Goal: Task Accomplishment & Management: Manage account settings

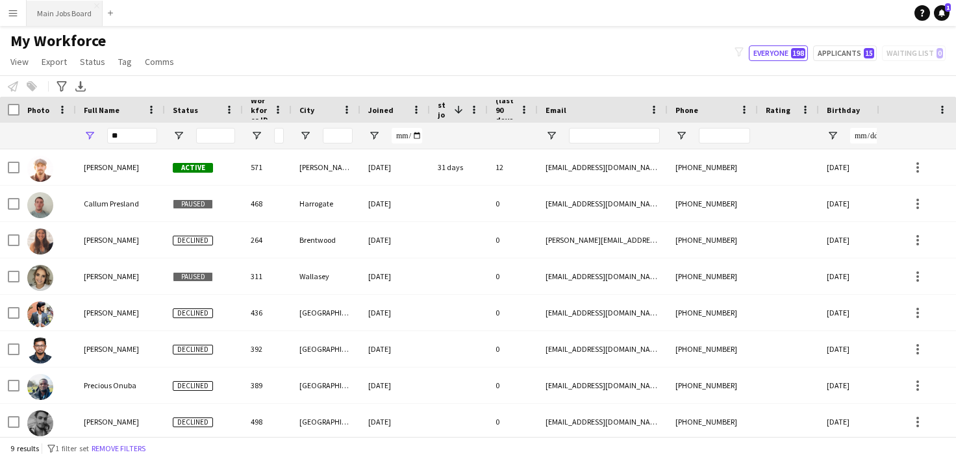
click at [72, 22] on button "Main Jobs Board Close" at bounding box center [65, 13] width 76 height 25
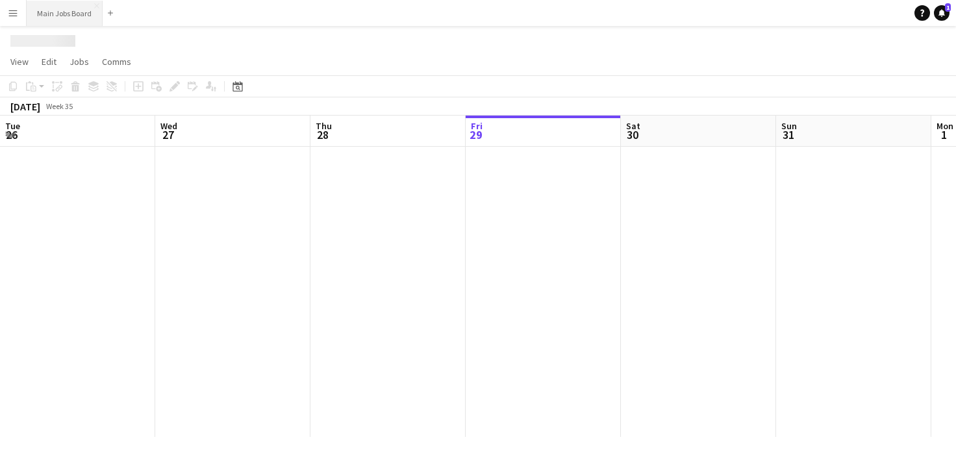
scroll to position [0, 311]
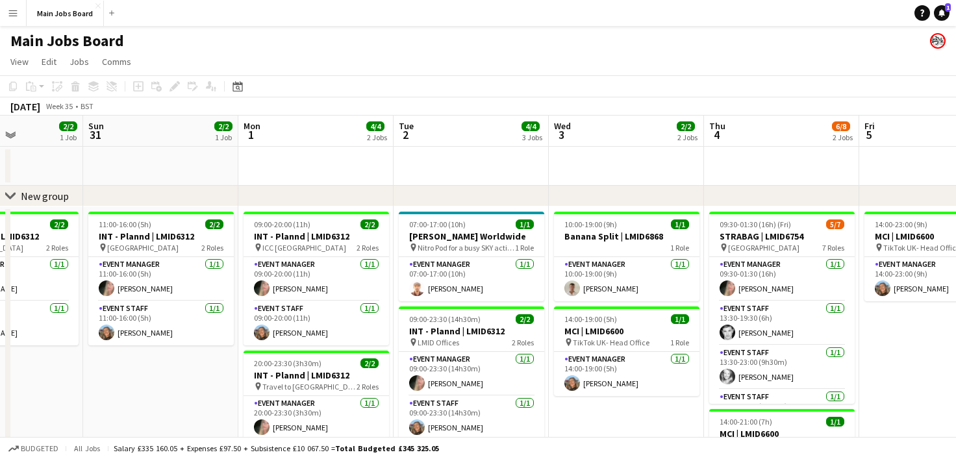
drag, startPoint x: 540, startPoint y: 173, endPoint x: 214, endPoint y: 171, distance: 325.5
click at [211, 171] on app-calendar-viewport "Thu 28 Fri 29 1/1 1 Job Sat 30 2/2 1 Job Sun 31 2/2 1 Job Mon 1 4/4 2 Jobs Tue …" at bounding box center [478, 346] width 956 height 461
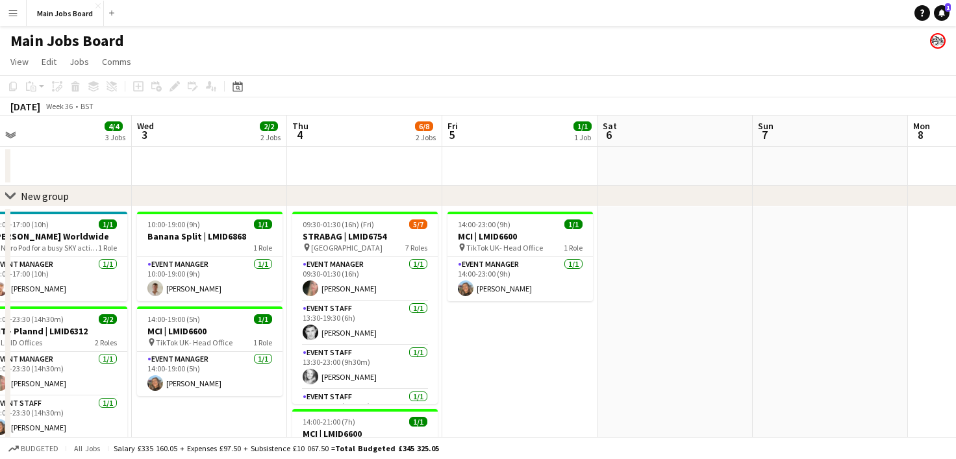
drag, startPoint x: 625, startPoint y: 173, endPoint x: 249, endPoint y: 173, distance: 375.5
click at [214, 178] on app-calendar-viewport "Sat 30 2/2 1 Job Sun 31 2/2 1 Job Mon 1 4/4 2 Jobs Tue 2 4/4 3 Jobs Wed 3 2/2 2…" at bounding box center [478, 346] width 956 height 461
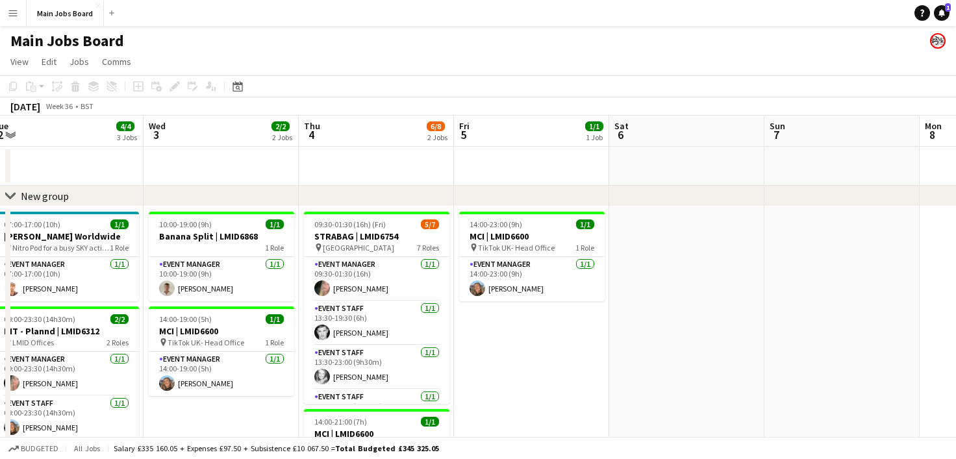
drag, startPoint x: 705, startPoint y: 183, endPoint x: 270, endPoint y: 179, distance: 435.3
click at [251, 183] on app-calendar-viewport "Sat 30 2/2 1 Job Sun 31 2/2 1 Job Mon 1 4/4 2 Jobs Tue 2 4/4 3 Jobs Wed 3 2/2 2…" at bounding box center [478, 346] width 956 height 461
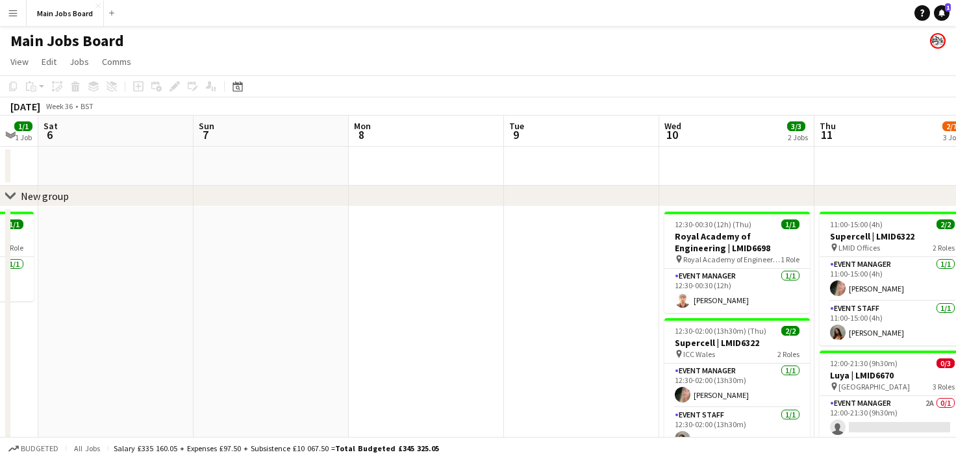
drag, startPoint x: 579, startPoint y: 187, endPoint x: 207, endPoint y: 184, distance: 372.3
click at [197, 186] on div "chevron-right New group Tue 2 4/4 3 Jobs Wed 3 2/2 2 Jobs Thu 4 6/8 2 Jobs Fri …" at bounding box center [478, 406] width 956 height 581
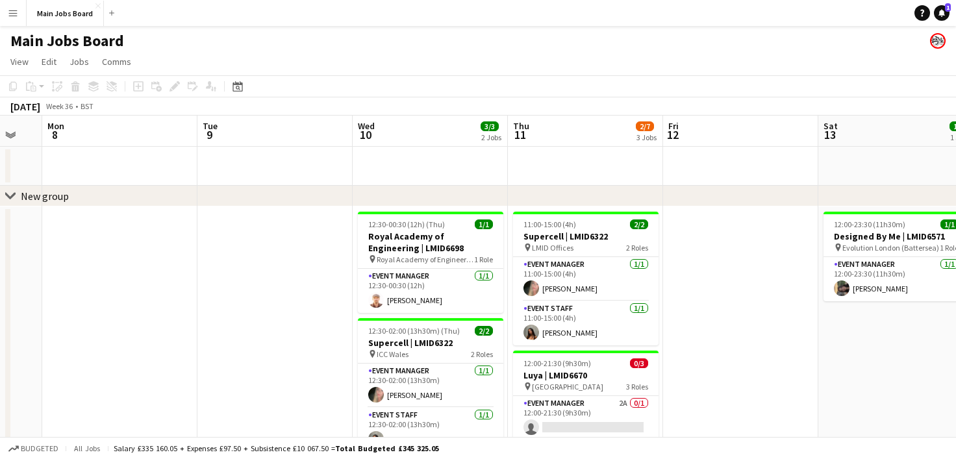
drag, startPoint x: 640, startPoint y: 177, endPoint x: 413, endPoint y: 164, distance: 227.8
click at [332, 164] on app-calendar-viewport "Thu 4 6/8 2 Jobs Fri 5 1/1 1 Job Sat 6 Sun 7 Mon 8 Tue 9 Wed 10 3/3 2 Jobs Thu …" at bounding box center [478, 406] width 956 height 581
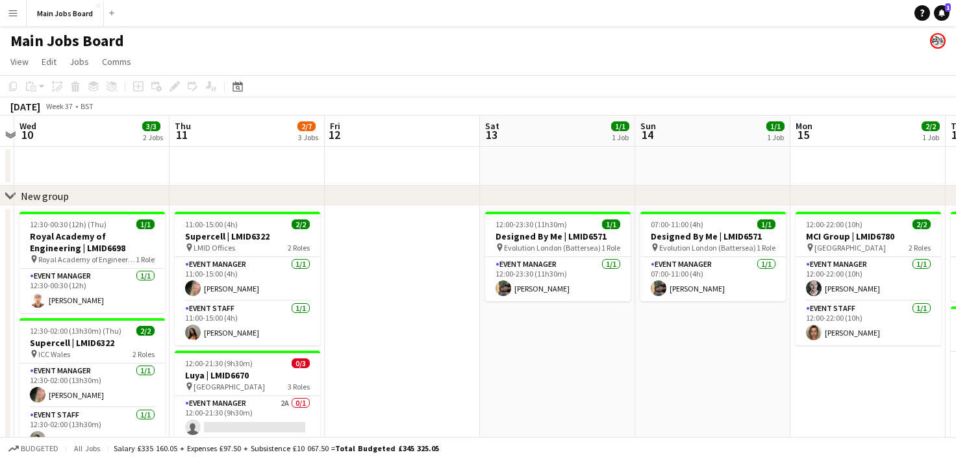
drag, startPoint x: 578, startPoint y: 164, endPoint x: 260, endPoint y: 159, distance: 317.7
click at [260, 159] on app-calendar-viewport "Sat 6 Sun 7 Mon 8 Tue 9 Wed 10 3/3 2 Jobs Thu 11 2/7 3 Jobs Fri 12 Sat 13 1/1 1…" at bounding box center [478, 406] width 956 height 581
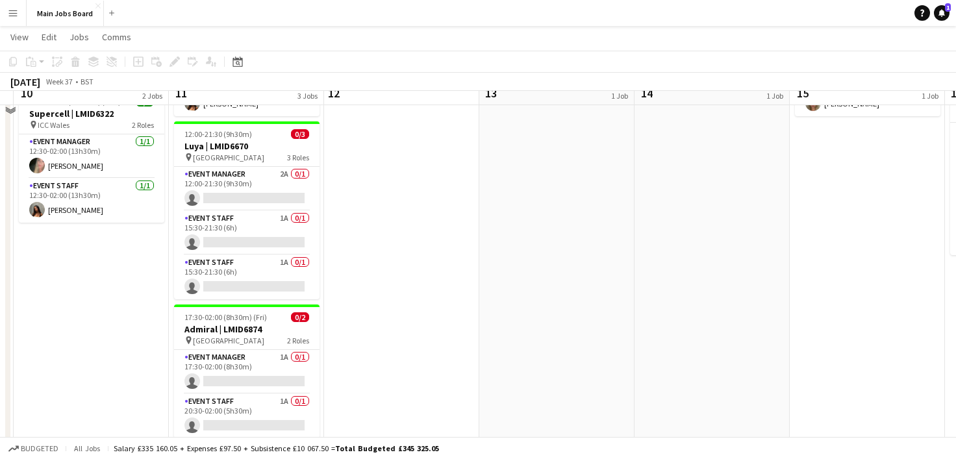
scroll to position [259, 0]
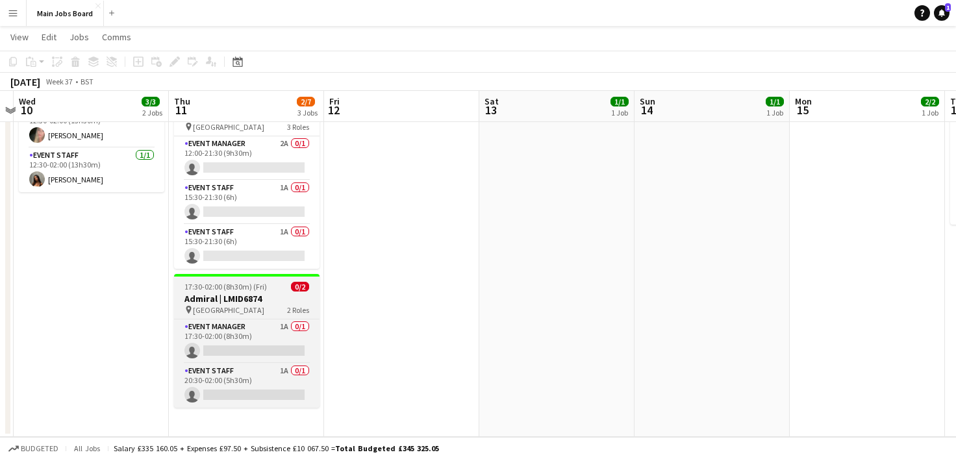
click at [271, 298] on h3 "Admiral | LMID6874" at bounding box center [247, 299] width 146 height 12
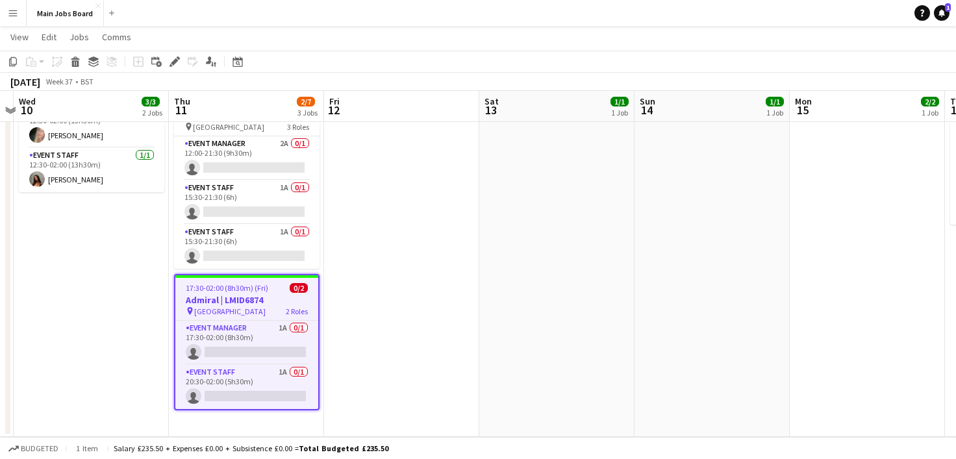
click at [272, 292] on div "17:30-02:00 (8h30m) (Fri) 0/2" at bounding box center [246, 288] width 143 height 10
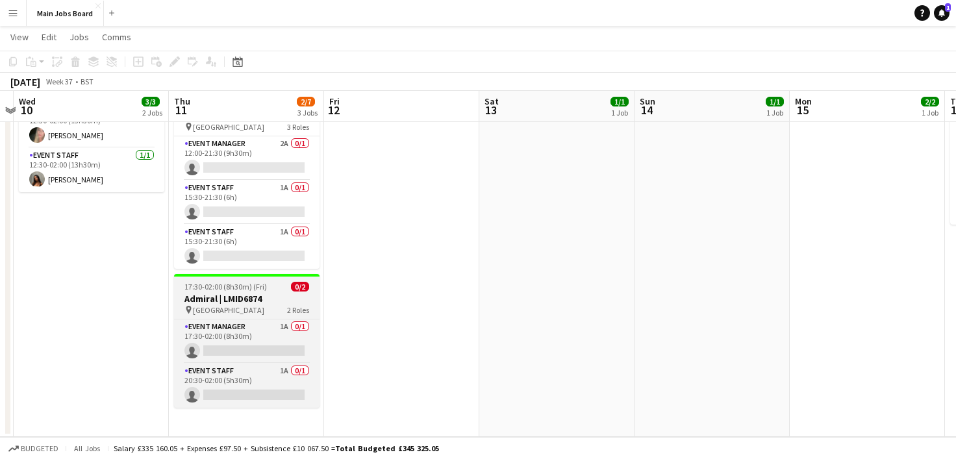
click at [288, 288] on div "17:30-02:00 (8h30m) (Fri) 0/2" at bounding box center [247, 287] width 146 height 10
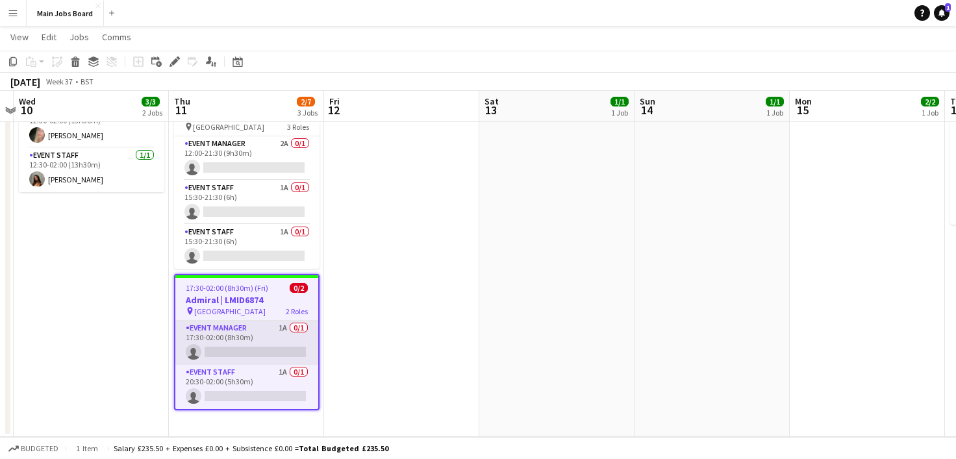
click at [260, 335] on app-card-role "Event Manager 1A 0/1 17:30-02:00 (8h30m) single-neutral-actions" at bounding box center [246, 343] width 143 height 44
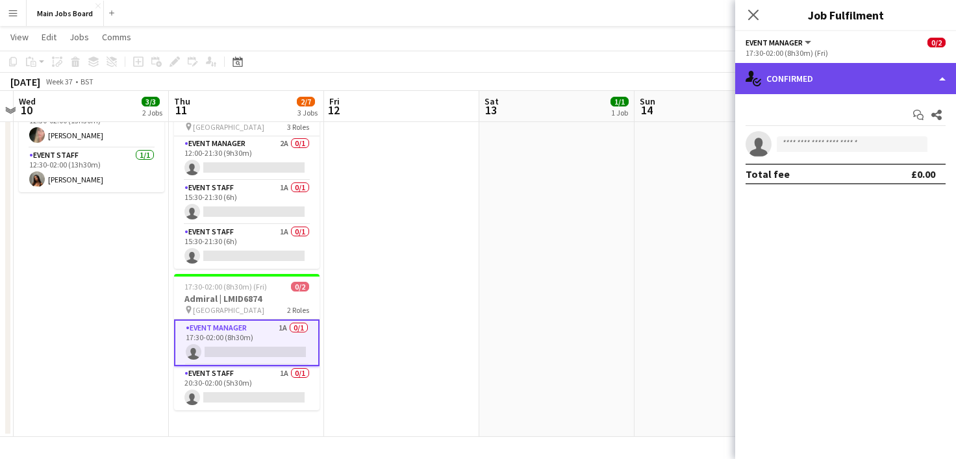
click at [836, 81] on div "single-neutral-actions-check-2 Confirmed" at bounding box center [845, 78] width 221 height 31
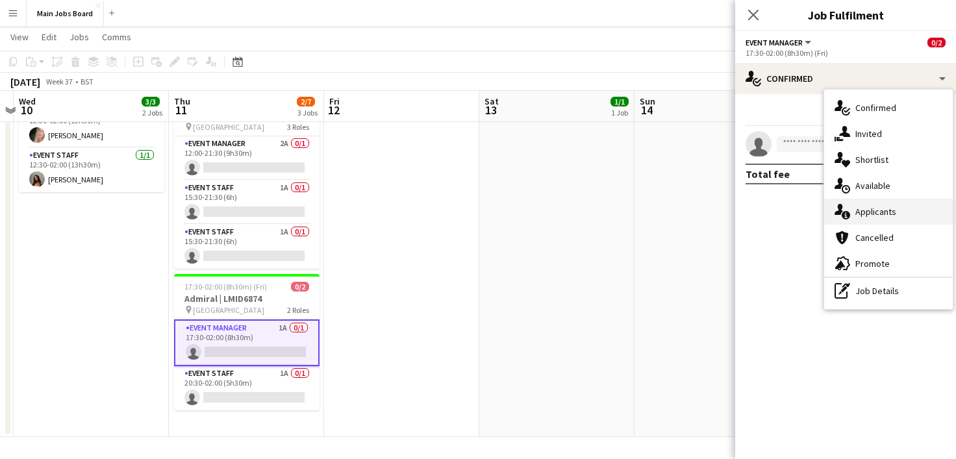
click at [881, 213] on div "single-neutral-actions-information Applicants" at bounding box center [888, 212] width 129 height 26
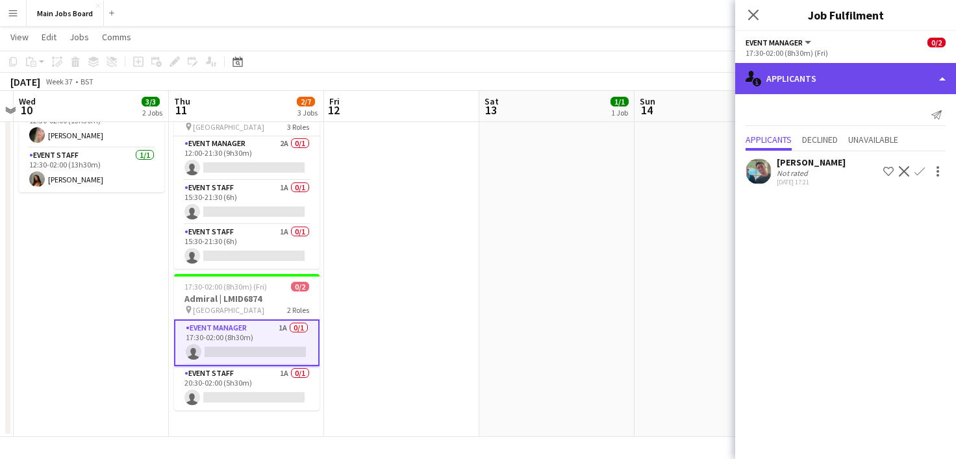
click at [832, 77] on div "single-neutral-actions-information Applicants" at bounding box center [845, 78] width 221 height 31
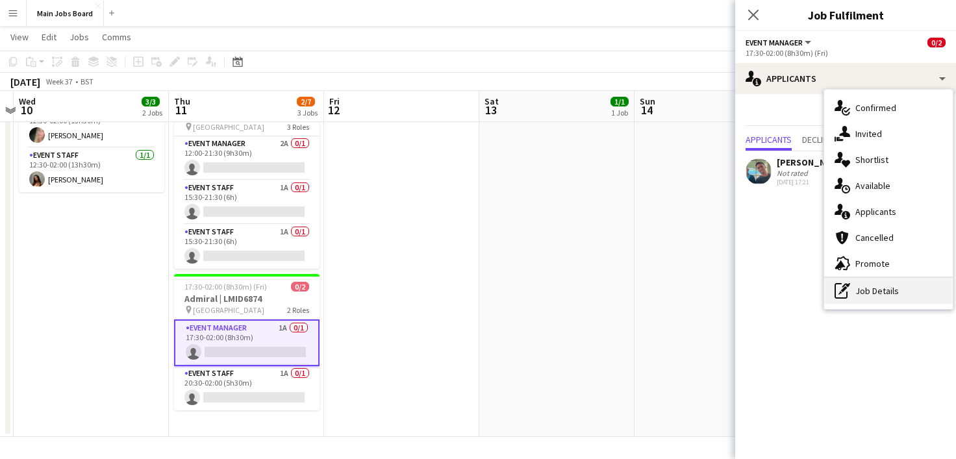
click at [883, 290] on div "pen-write Job Details" at bounding box center [888, 291] width 129 height 26
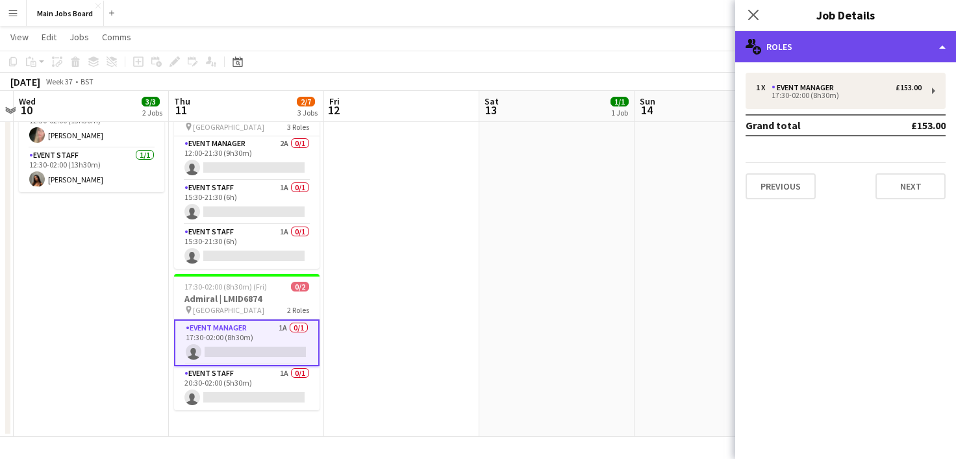
click at [845, 46] on div "multiple-users-add Roles" at bounding box center [845, 46] width 221 height 31
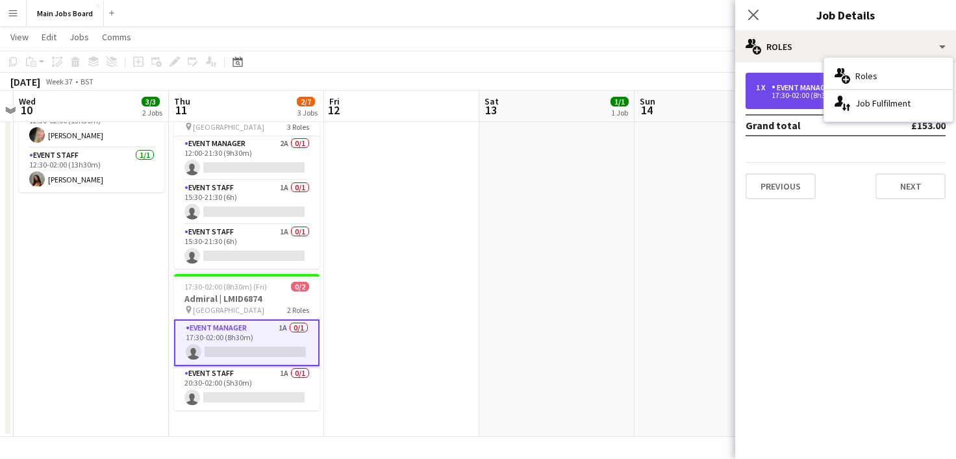
click at [809, 86] on div "Event Manager" at bounding box center [806, 87] width 68 height 9
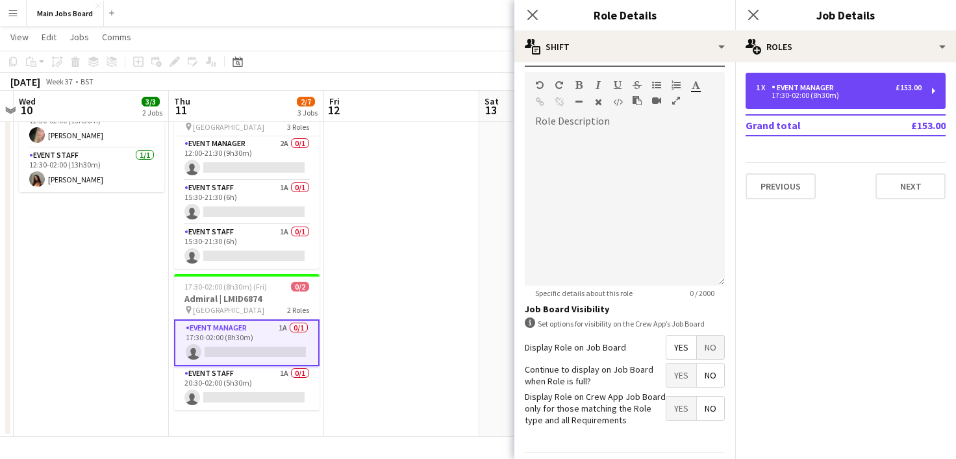
scroll to position [426, 0]
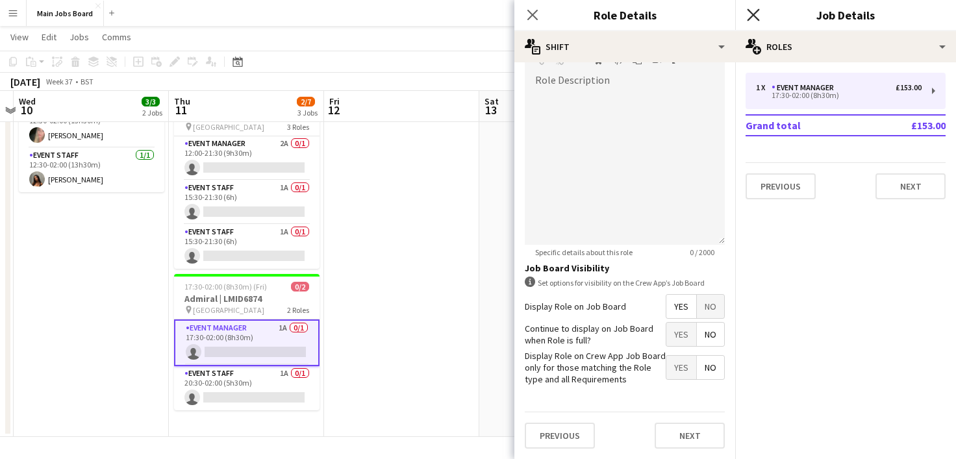
click at [754, 14] on icon at bounding box center [753, 14] width 12 height 12
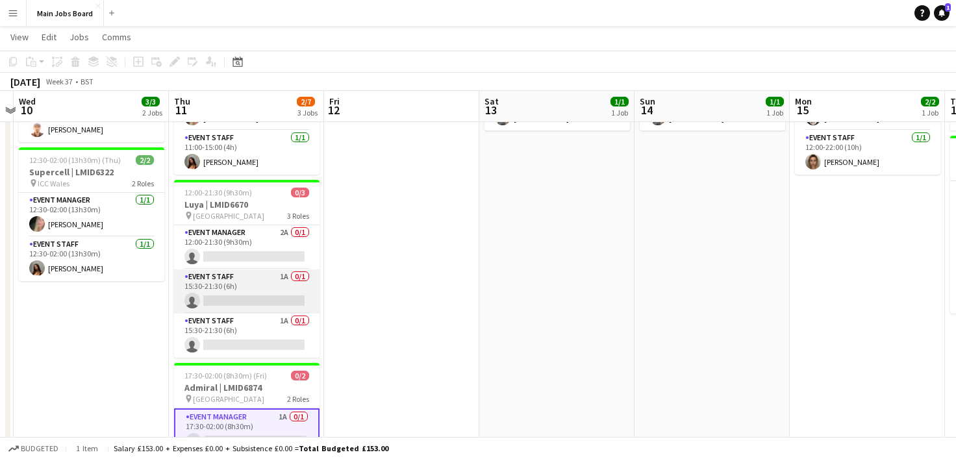
scroll to position [169, 0]
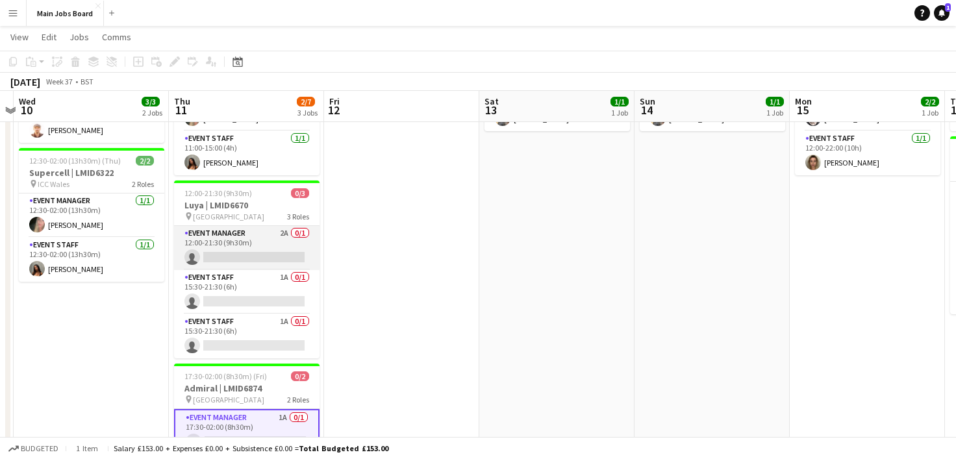
click at [263, 242] on app-card-role "Event Manager 2A 0/1 12:00-21:30 (9h30m) single-neutral-actions" at bounding box center [247, 248] width 146 height 44
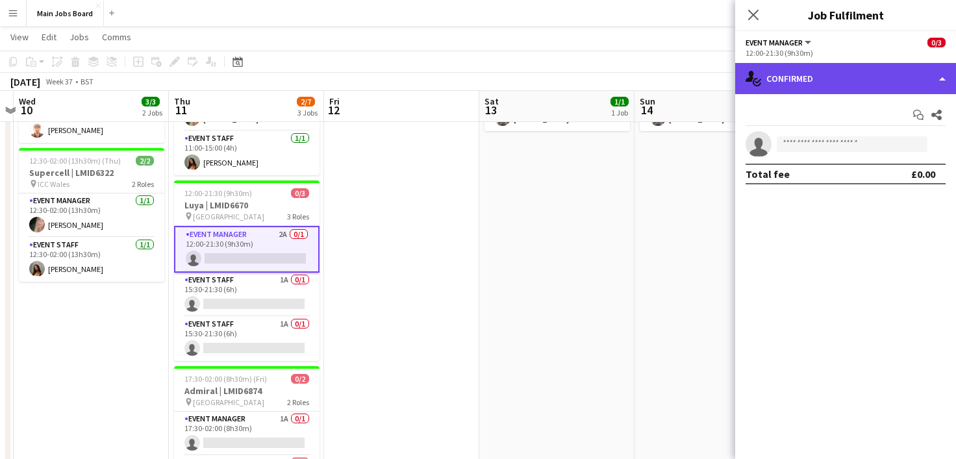
click at [834, 79] on div "single-neutral-actions-check-2 Confirmed" at bounding box center [845, 78] width 221 height 31
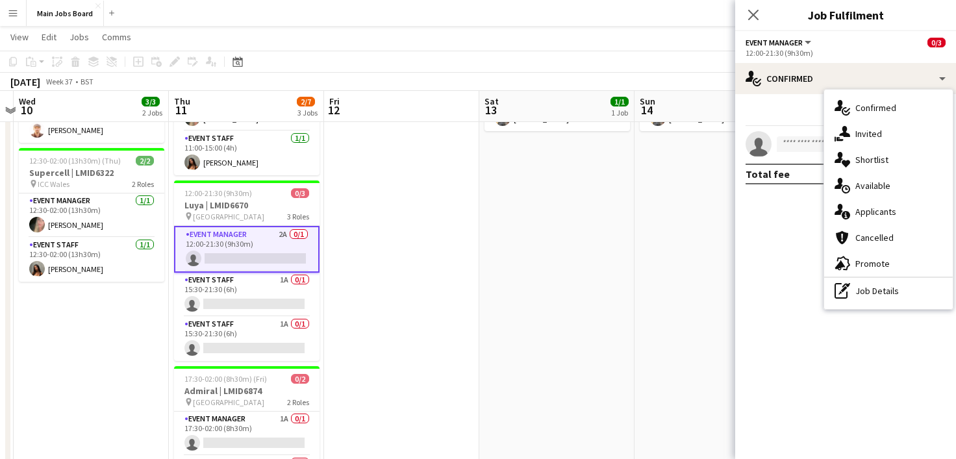
click at [880, 211] on div "single-neutral-actions-information Applicants" at bounding box center [888, 212] width 129 height 26
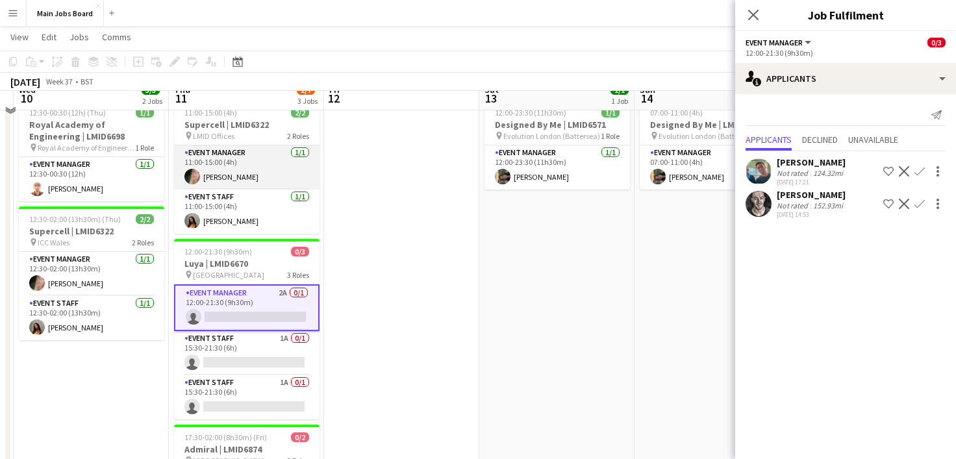
scroll to position [97, 0]
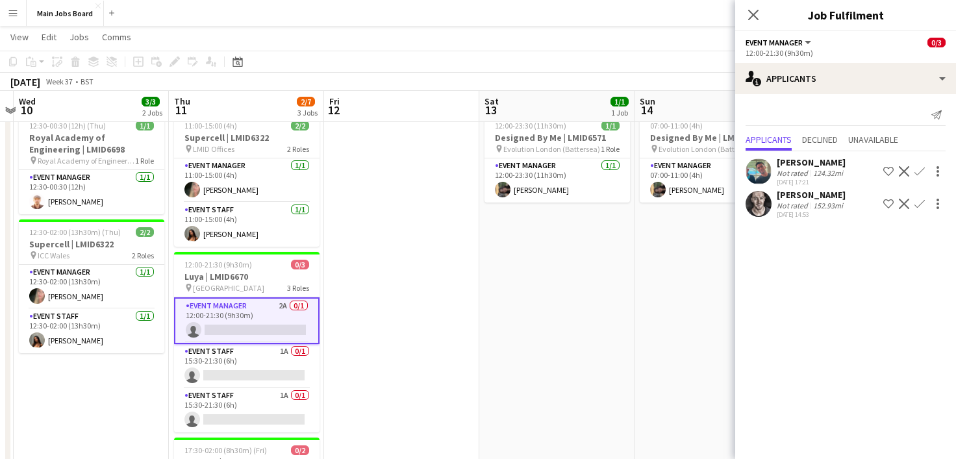
click at [923, 204] on app-icon "Confirm" at bounding box center [920, 204] width 10 height 10
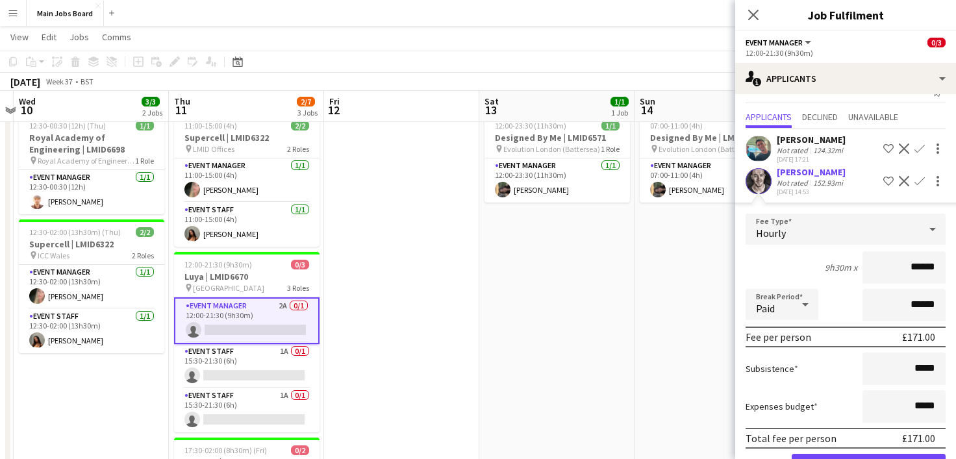
scroll to position [70, 0]
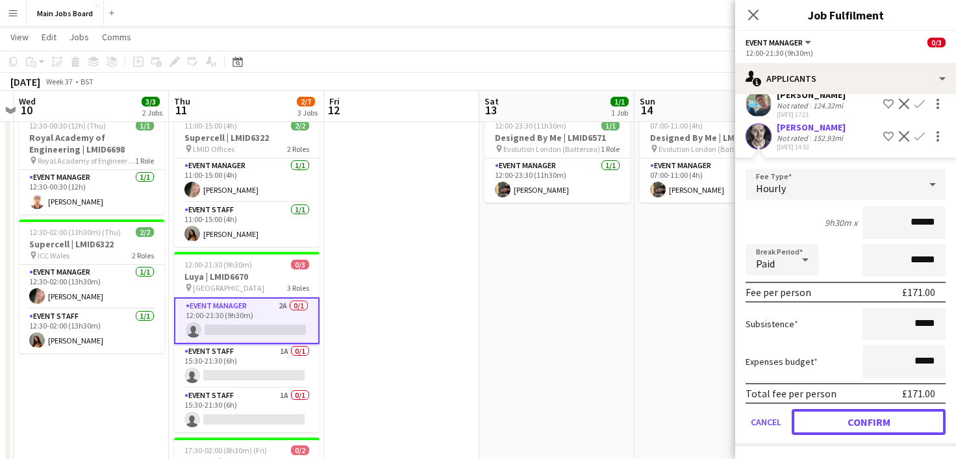
click at [864, 420] on button "Confirm" at bounding box center [869, 422] width 154 height 26
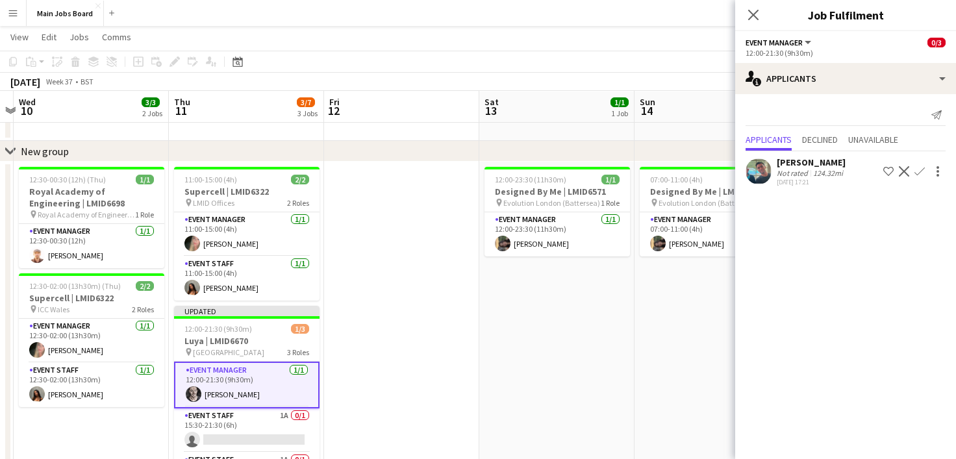
scroll to position [43, 0]
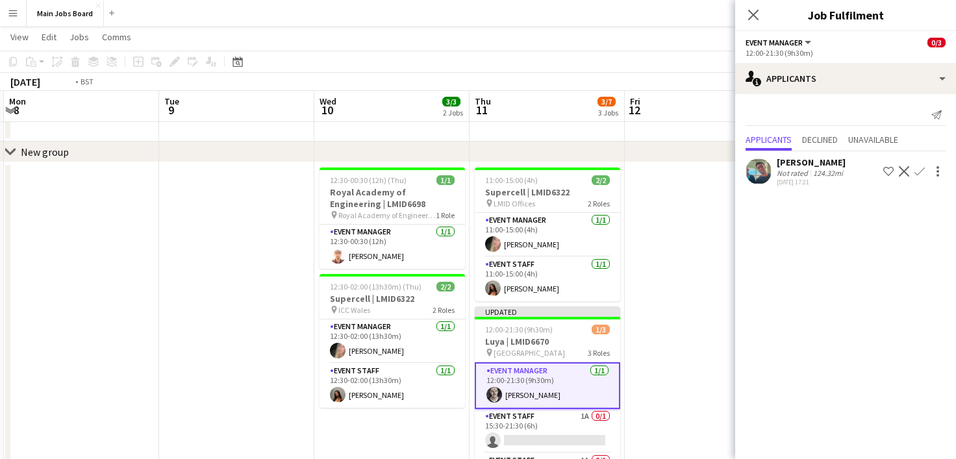
drag, startPoint x: 301, startPoint y: 136, endPoint x: 572, endPoint y: 126, distance: 270.5
click at [572, 126] on app-calendar-viewport "Sat 6 Sun 7 Mon 8 Tue 9 Wed 10 3/3 2 Jobs Thu 11 3/7 3 Jobs Fri 12 Sat 13 1/1 1…" at bounding box center [478, 330] width 956 height 645
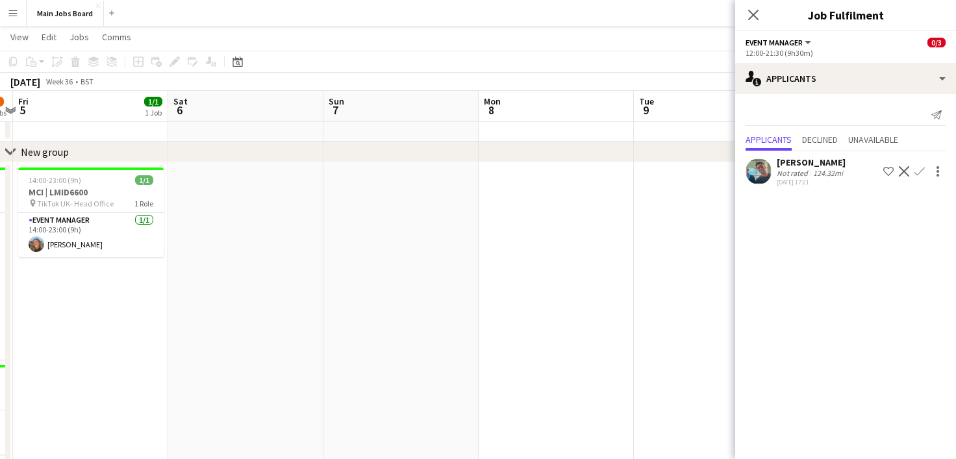
drag, startPoint x: 418, startPoint y: 135, endPoint x: 692, endPoint y: 129, distance: 273.6
click at [695, 128] on app-calendar-viewport "Wed 3 2/2 2 Jobs Thu 4 6/8 2 Jobs Fri 5 1/1 1 Job Sat 6 Sun 7 Mon 8 Tue 9 Wed 1…" at bounding box center [478, 330] width 956 height 645
drag, startPoint x: 183, startPoint y: 150, endPoint x: 523, endPoint y: 136, distance: 340.1
click at [570, 135] on div "chevron-right New group Wed 3 2/2 2 Jobs Thu 4 6/8 2 Jobs Fri 5 1/1 1 Job Sat 6…" at bounding box center [478, 330] width 956 height 645
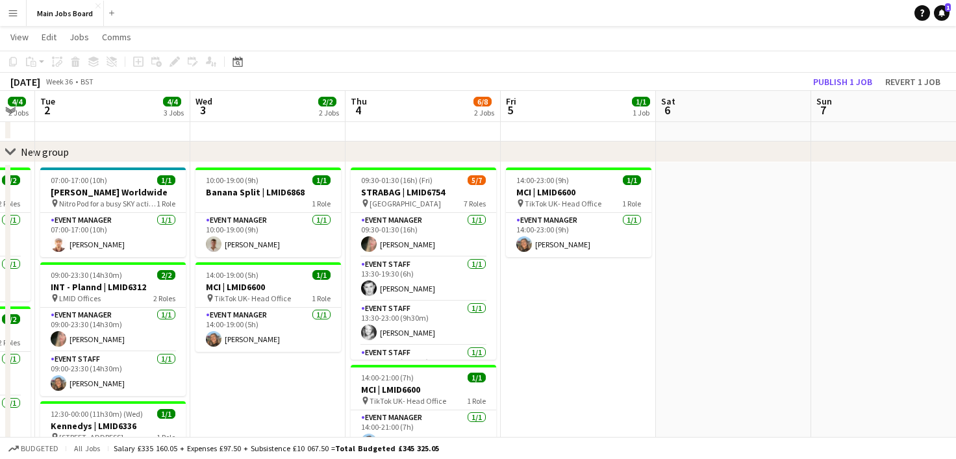
scroll to position [0, 275]
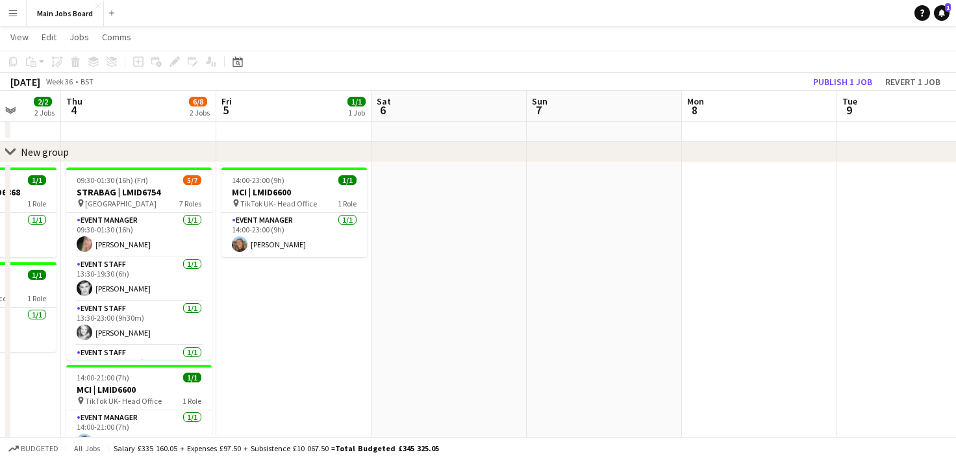
drag, startPoint x: 269, startPoint y: 127, endPoint x: 491, endPoint y: 121, distance: 221.6
click at [470, 120] on app-calendar-viewport "Sun 31 2/2 1 Job Mon 1 4/4 2 Jobs Tue 2 4/4 3 Jobs Wed 3 2/2 2 Jobs Thu 4 6/8 2…" at bounding box center [478, 330] width 956 height 645
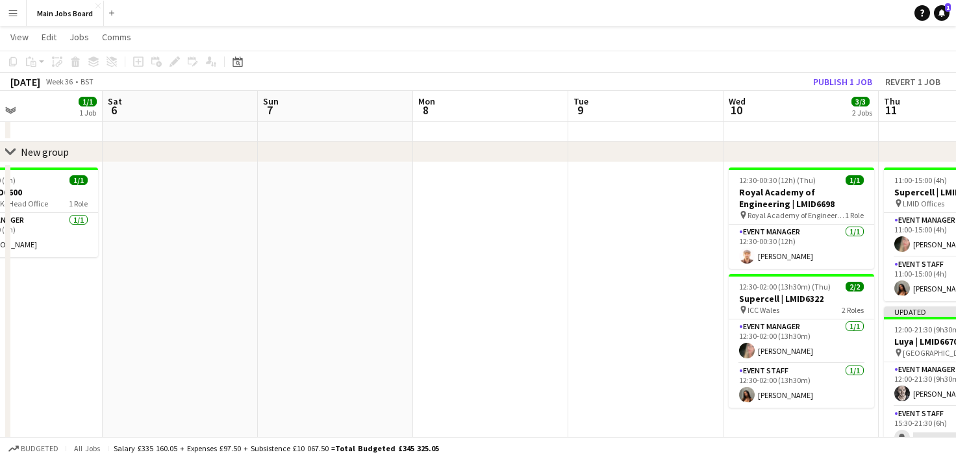
drag, startPoint x: 804, startPoint y: 110, endPoint x: 237, endPoint y: 108, distance: 567.2
click at [237, 108] on app-calendar-viewport "Tue 2 4/4 3 Jobs Wed 3 2/2 2 Jobs Thu 4 6/8 2 Jobs Fri 5 1/1 1 Job Sat 6 Sun 7 …" at bounding box center [478, 330] width 956 height 645
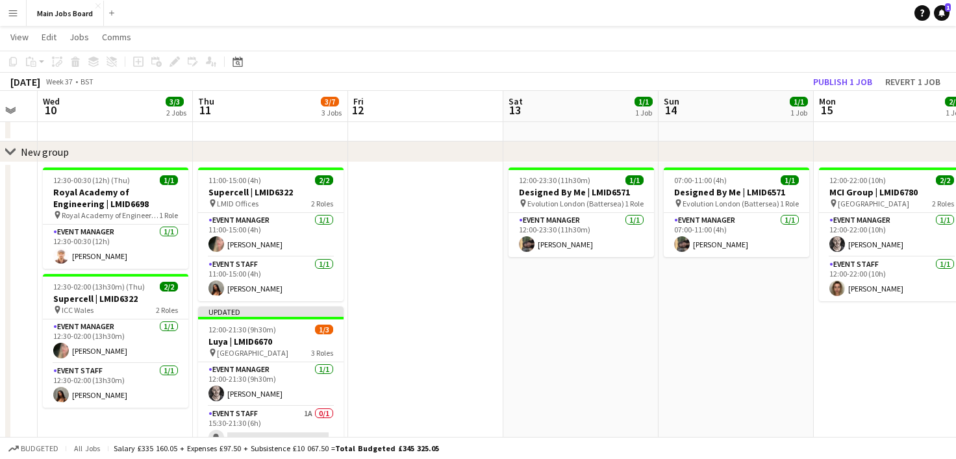
scroll to position [0, 579]
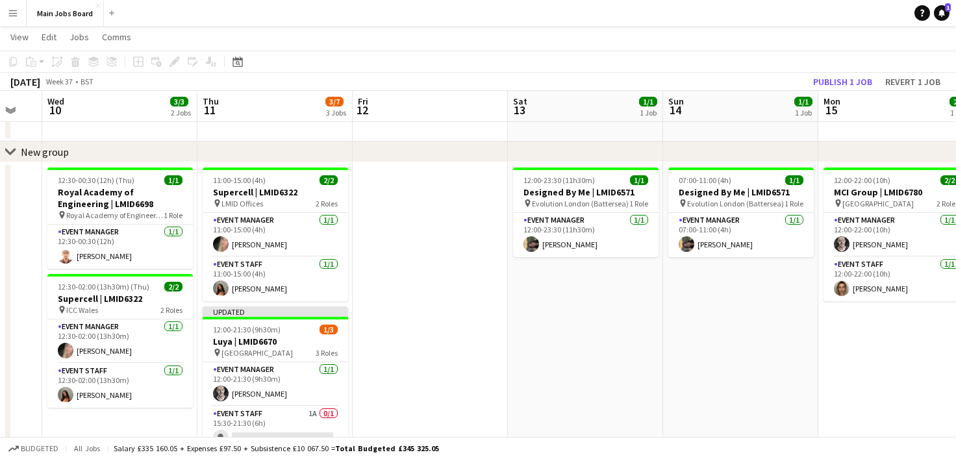
drag, startPoint x: 794, startPoint y: 110, endPoint x: 430, endPoint y: 175, distance: 369.7
click at [434, 100] on app-calendar-viewport "Sat 6 Sun 7 Mon 8 Tue 9 Wed 10 3/3 2 Jobs Thu 11 3/7 3 Jobs Fri 12 Sat 13 1/1 1…" at bounding box center [478, 330] width 956 height 645
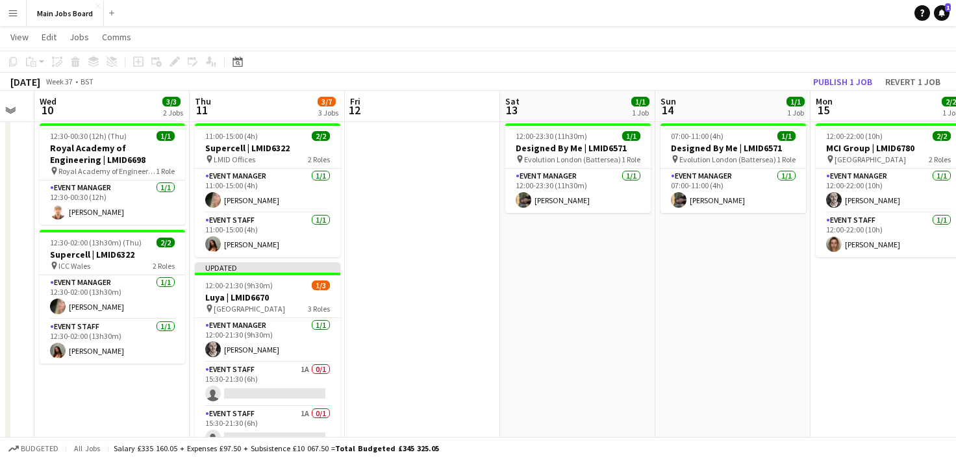
scroll to position [0, 494]
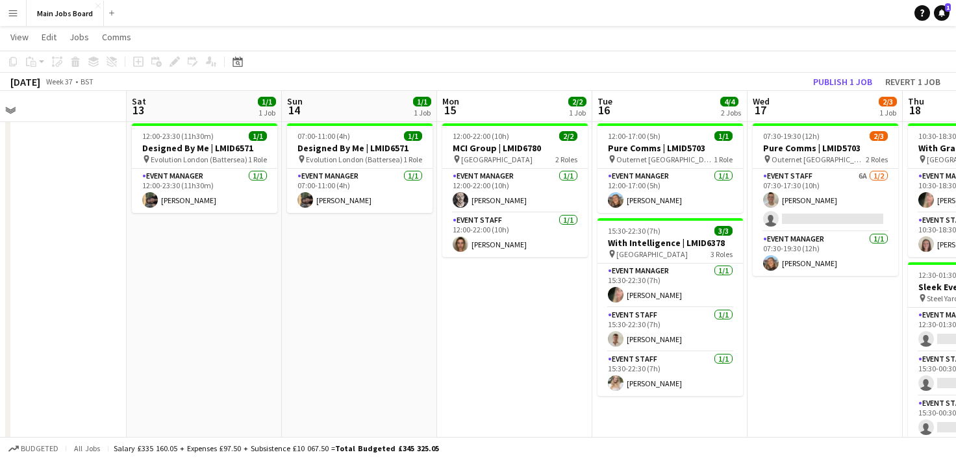
drag, startPoint x: 735, startPoint y: 103, endPoint x: 278, endPoint y: 86, distance: 457.7
click at [278, 86] on app-calendar "Copy Paste Paste Command V Paste with crew Command Shift V Paste linked Job [GE…" at bounding box center [478, 286] width 956 height 645
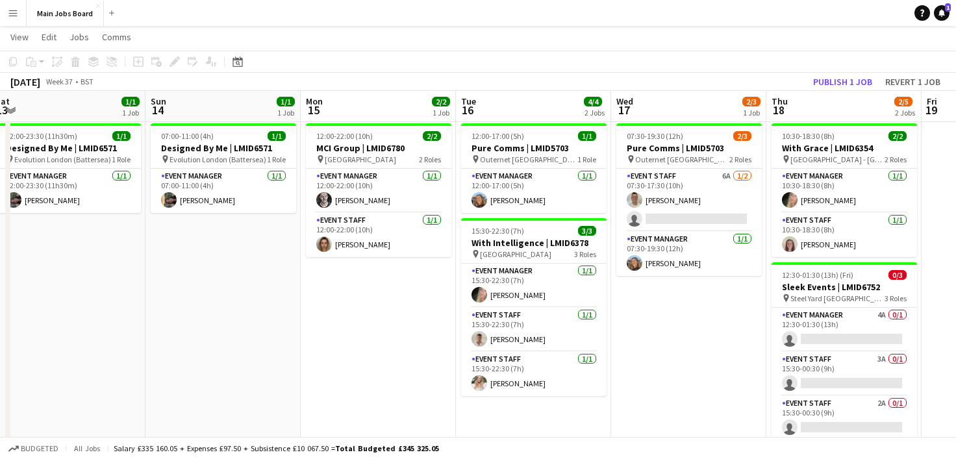
scroll to position [0, 636]
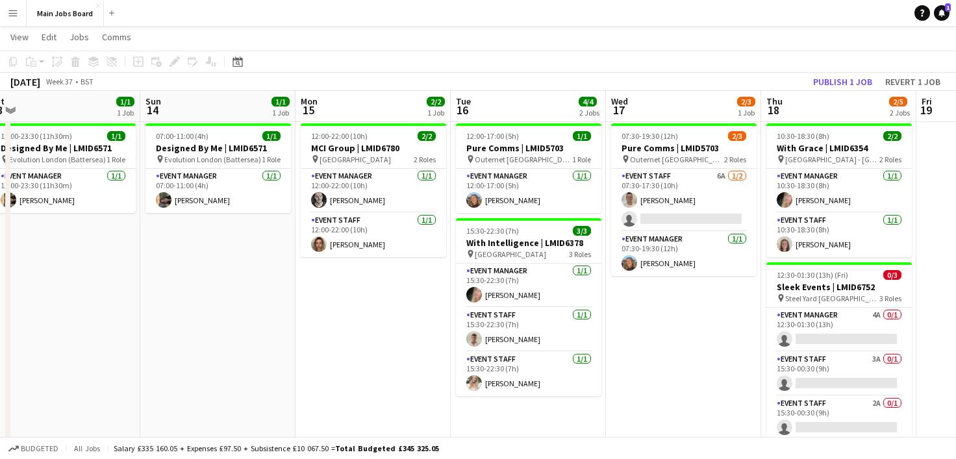
drag, startPoint x: 536, startPoint y: 103, endPoint x: 324, endPoint y: 115, distance: 212.8
click at [323, 115] on div "chevron-right New group Tue 9 Wed 10 3/3 2 Jobs Thu 11 3/7 3 Jobs Fri 12 Sat 13…" at bounding box center [478, 286] width 956 height 645
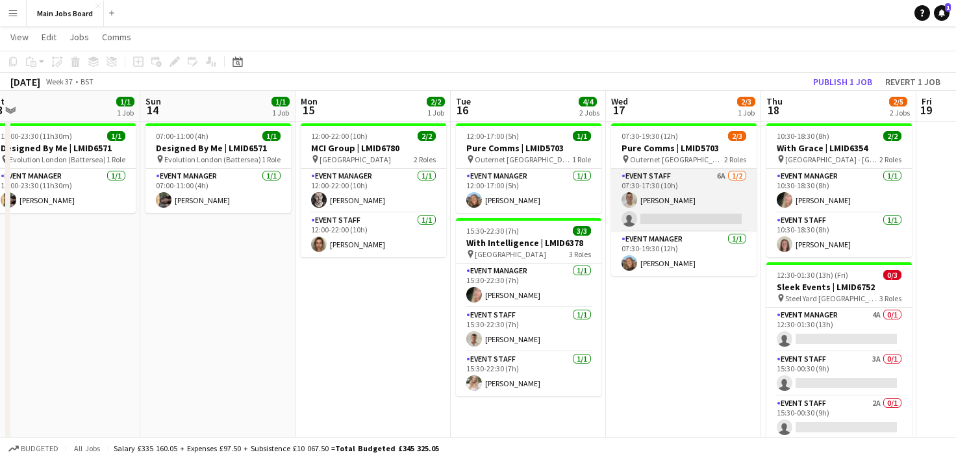
drag, startPoint x: 693, startPoint y: 216, endPoint x: 682, endPoint y: 214, distance: 11.1
click at [693, 216] on app-card-role "Event Staff 6A [DATE] 07:30-17:30 (10h) [PERSON_NAME] single-neutral-actions" at bounding box center [684, 200] width 146 height 63
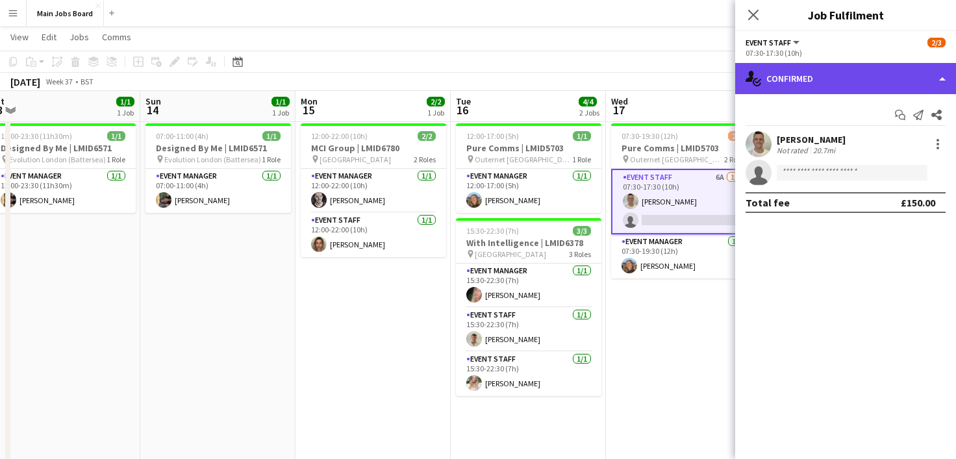
click at [840, 79] on div "single-neutral-actions-check-2 Confirmed" at bounding box center [845, 78] width 221 height 31
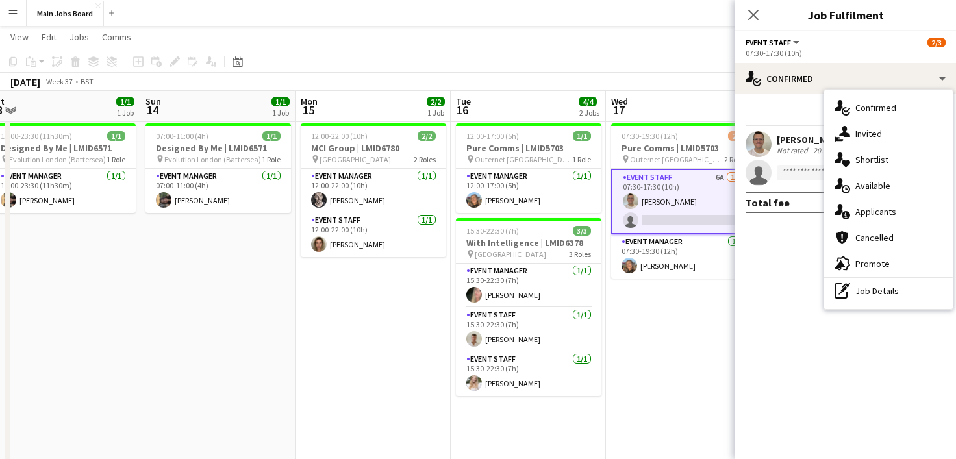
drag, startPoint x: 875, startPoint y: 214, endPoint x: 863, endPoint y: 213, distance: 11.8
click at [875, 214] on div "single-neutral-actions-information Applicants" at bounding box center [888, 212] width 129 height 26
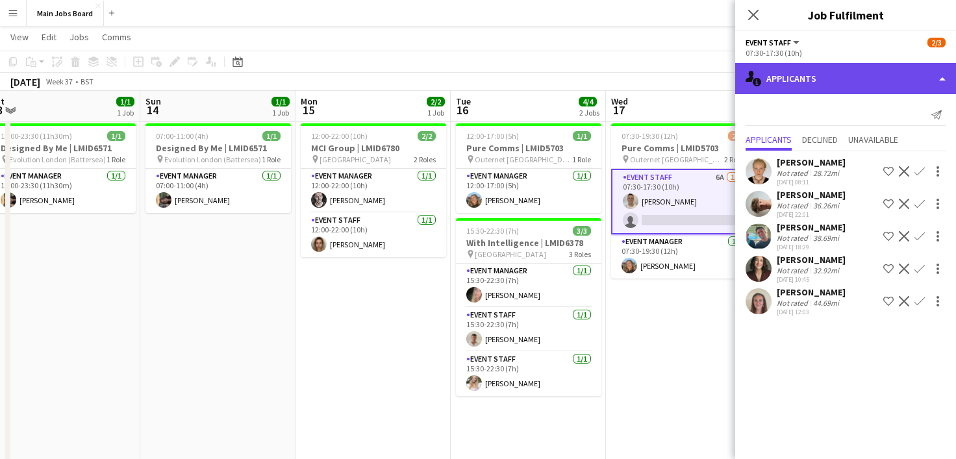
click at [943, 77] on div "single-neutral-actions-information Applicants" at bounding box center [845, 78] width 221 height 31
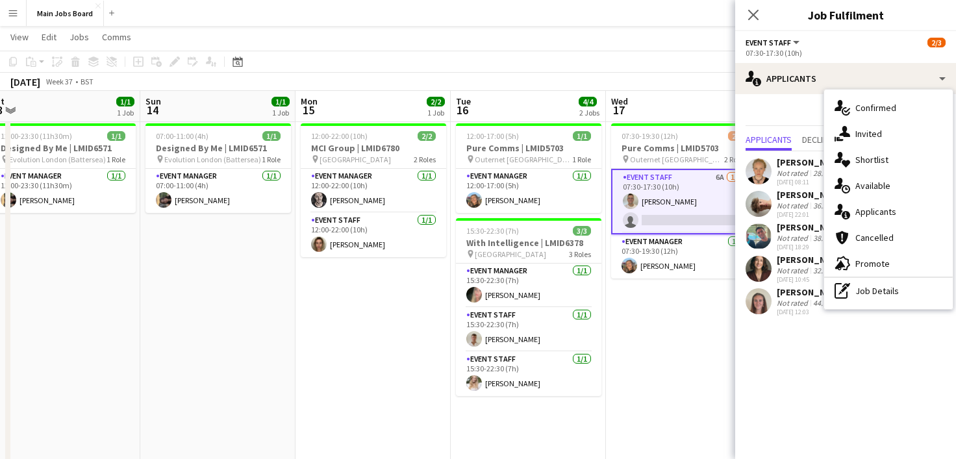
drag, startPoint x: 596, startPoint y: 78, endPoint x: 465, endPoint y: 71, distance: 132.1
click at [380, 79] on div "[DATE] Week 37 • BST Publish 1 job Revert 1 job" at bounding box center [478, 82] width 956 height 18
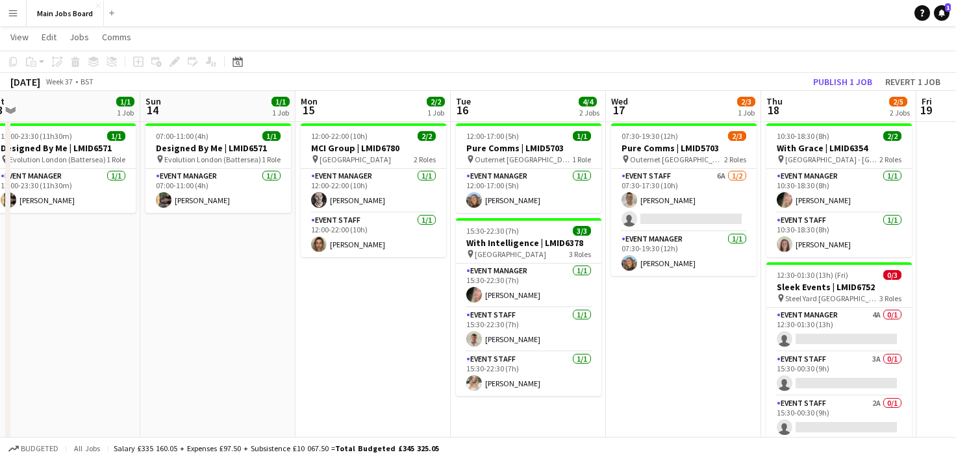
drag, startPoint x: 444, startPoint y: 69, endPoint x: 326, endPoint y: 67, distance: 117.6
click at [235, 70] on app-toolbar "Copy Paste Paste Command V Paste with crew Command Shift V Paste linked Job [GE…" at bounding box center [478, 62] width 956 height 22
drag, startPoint x: 524, startPoint y: 69, endPoint x: 408, endPoint y: 71, distance: 116.3
click at [396, 71] on app-toolbar "Copy Paste Paste Command V Paste with crew Command Shift V Paste linked Job [GE…" at bounding box center [478, 62] width 956 height 22
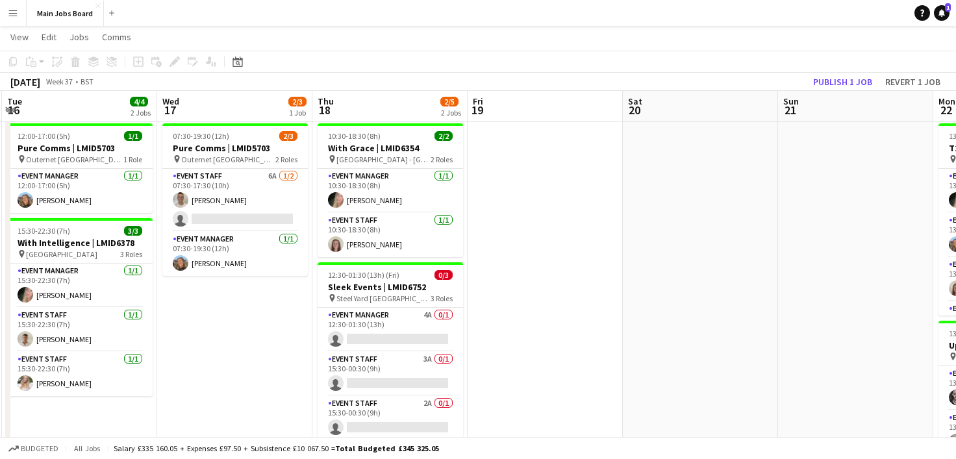
scroll to position [0, 466]
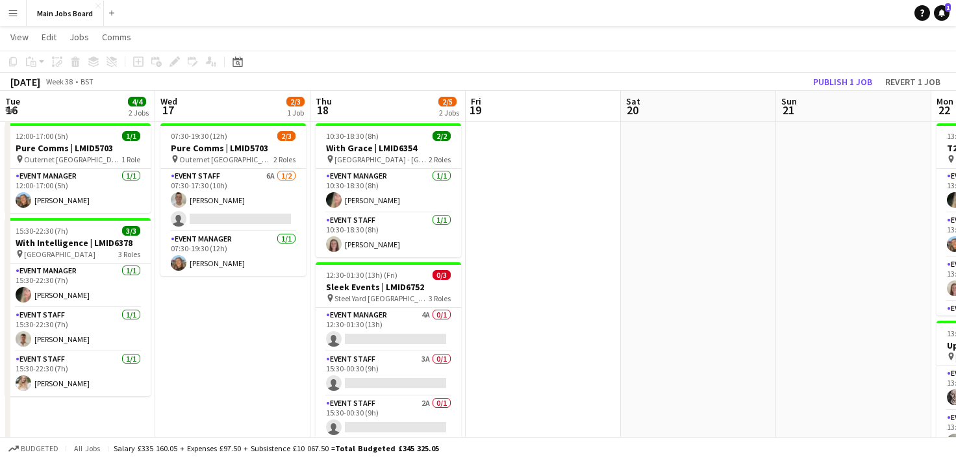
drag, startPoint x: 781, startPoint y: 121, endPoint x: 385, endPoint y: 125, distance: 396.3
click at [385, 125] on app-calendar-viewport "Sat 13 1/1 1 Job Sun 14 1/1 1 Job Mon 15 2/2 1 Job Tue 16 4/4 2 Jobs Wed 17 2/3…" at bounding box center [478, 286] width 956 height 645
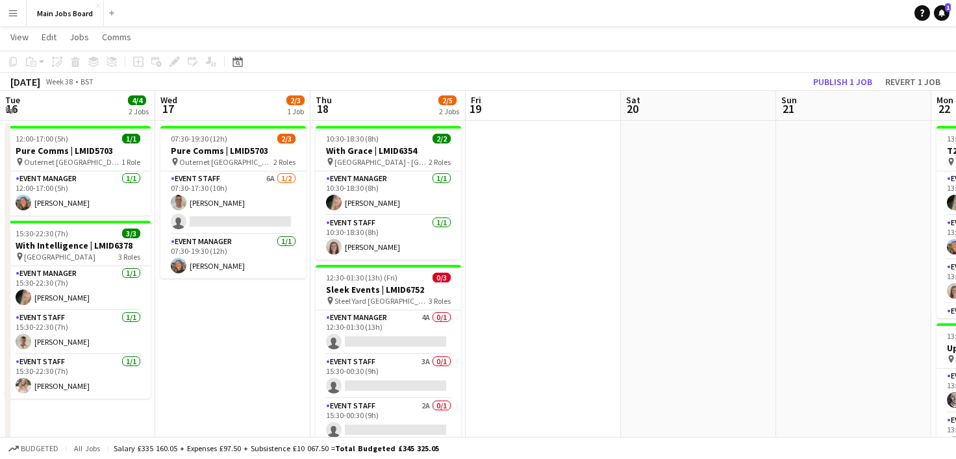
scroll to position [83, 0]
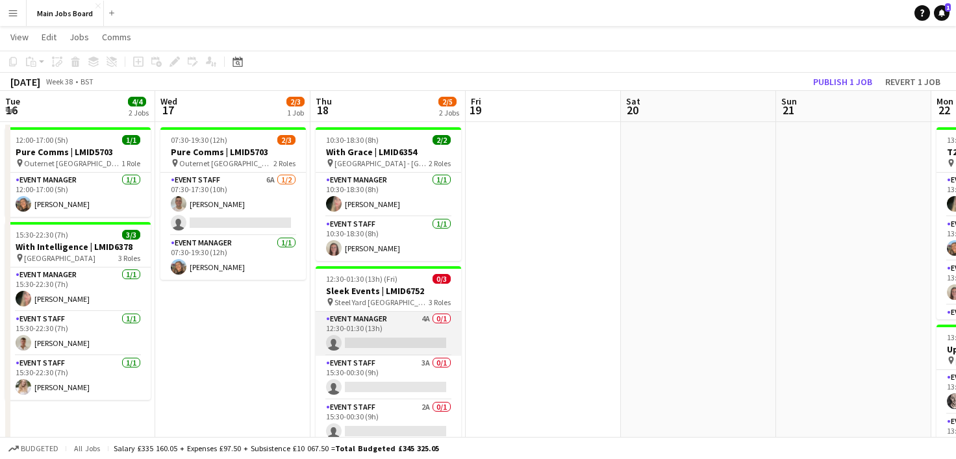
click at [379, 327] on app-card-role "Event Manager 4A 0/1 12:30-01:30 (13h) single-neutral-actions" at bounding box center [389, 334] width 146 height 44
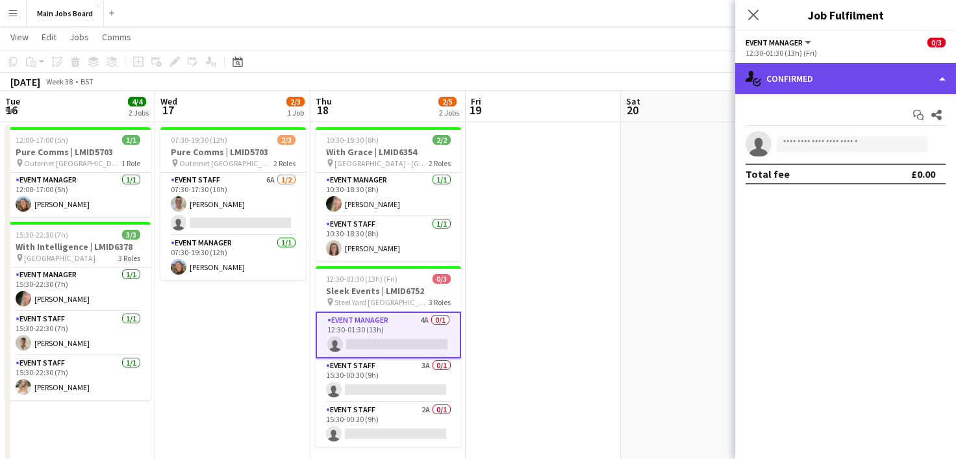
click at [884, 75] on div "single-neutral-actions-check-2 Confirmed" at bounding box center [845, 78] width 221 height 31
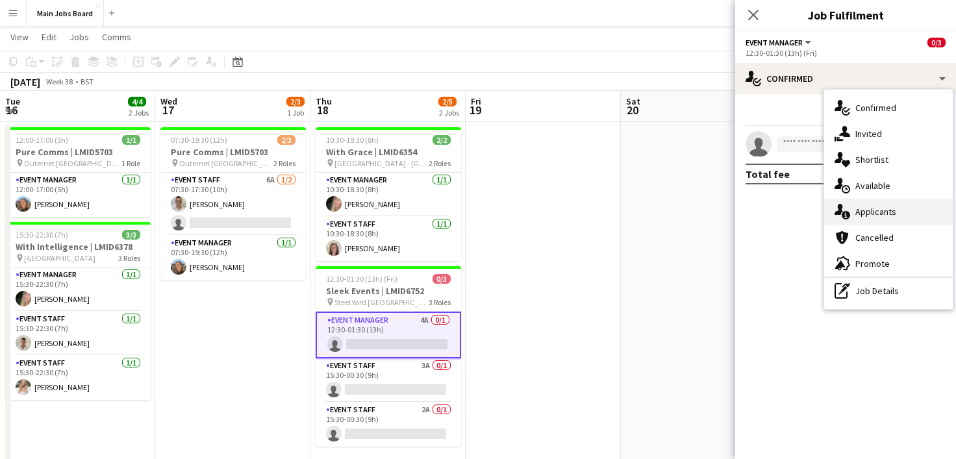
click at [884, 211] on div "single-neutral-actions-information Applicants" at bounding box center [888, 212] width 129 height 26
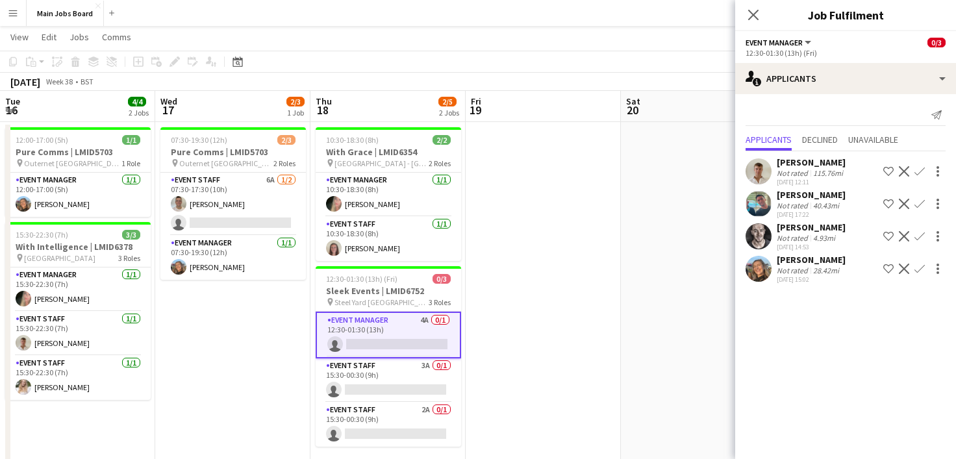
scroll to position [0, 461]
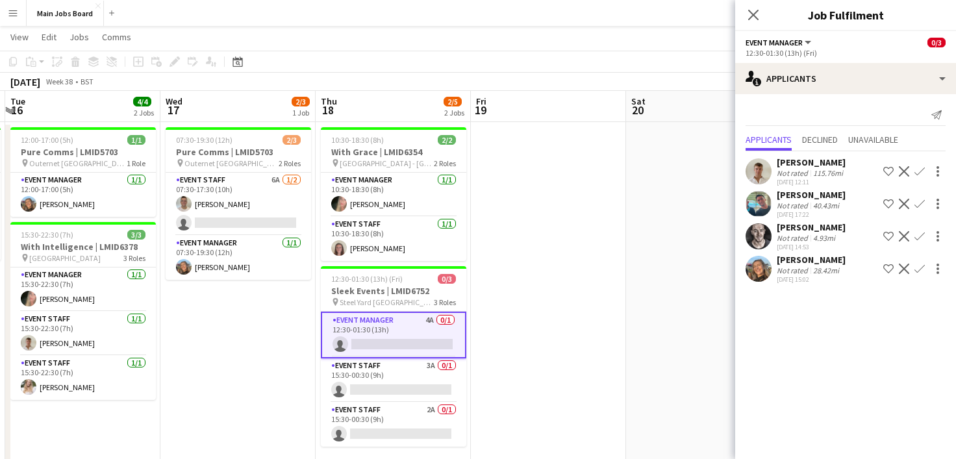
drag, startPoint x: 230, startPoint y: 110, endPoint x: 332, endPoint y: 109, distance: 102.0
click at [381, 109] on div "chevron-right New group Sat 13 1/1 1 Job Sun 14 1/1 1 Job Mon 15 2/2 1 Job Tue …" at bounding box center [478, 290] width 956 height 645
drag, startPoint x: 267, startPoint y: 109, endPoint x: 524, endPoint y: 123, distance: 257.7
click at [414, 106] on div "chevron-right New group" at bounding box center [478, 111] width 956 height 21
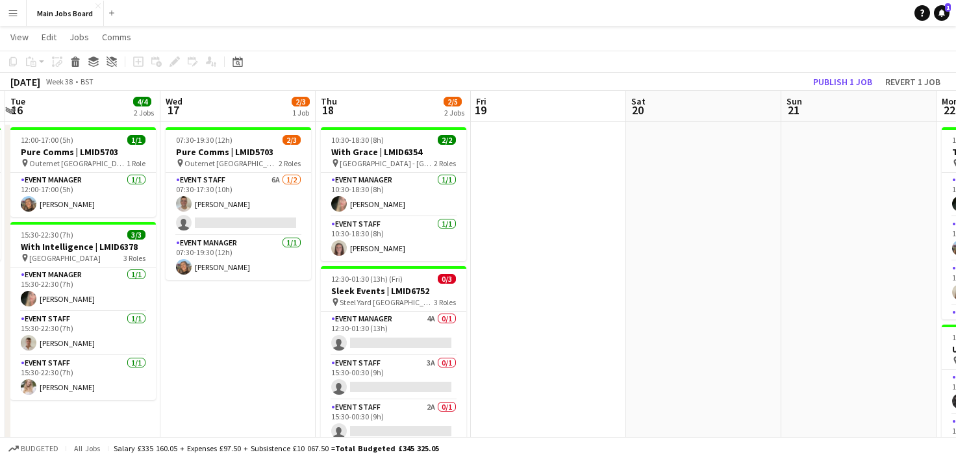
scroll to position [0, 457]
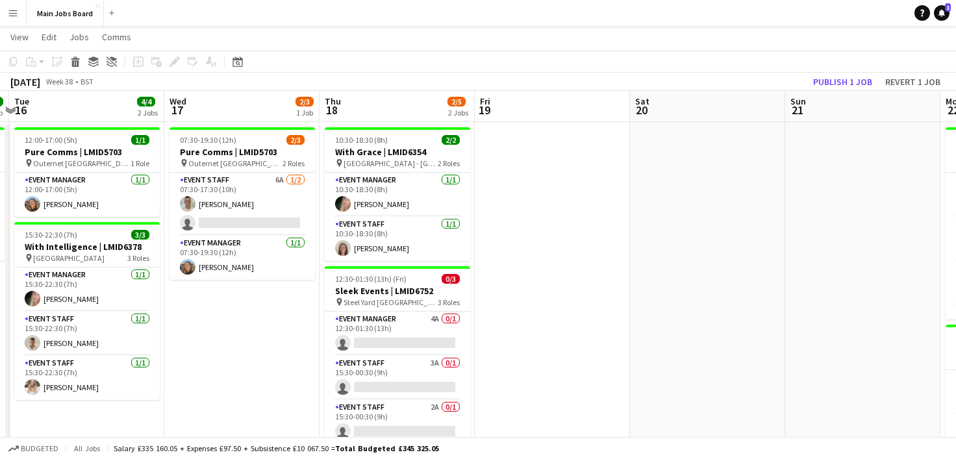
drag, startPoint x: 237, startPoint y: 107, endPoint x: 400, endPoint y: 107, distance: 163.1
click at [400, 107] on div "chevron-right New group Sat 13 1/1 1 Job Sun 14 1/1 1 Job Mon 15 2/2 1 Job Tue …" at bounding box center [478, 290] width 956 height 645
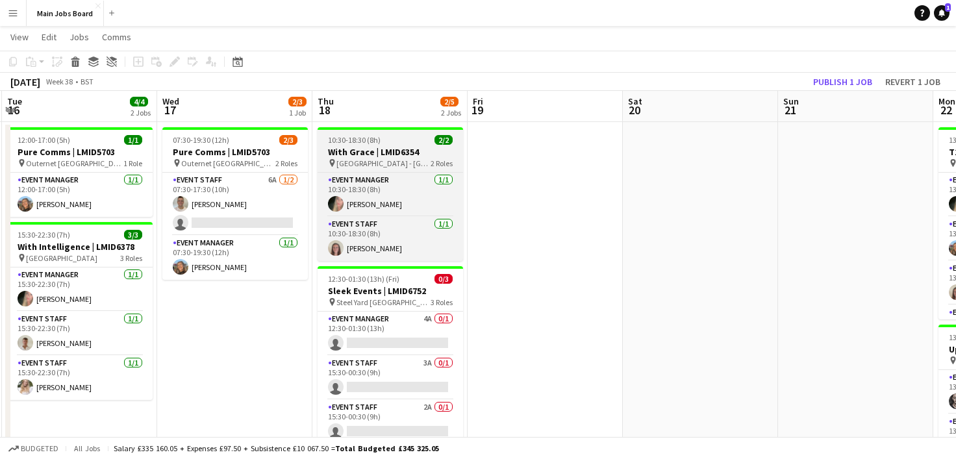
drag, startPoint x: 554, startPoint y: 119, endPoint x: 461, endPoint y: 139, distance: 94.4
click at [468, 119] on div "chevron-right New group Sat 13 1/1 1 Job Sun 14 1/1 1 Job Mon 15 2/2 1 Job Tue …" at bounding box center [478, 290] width 956 height 645
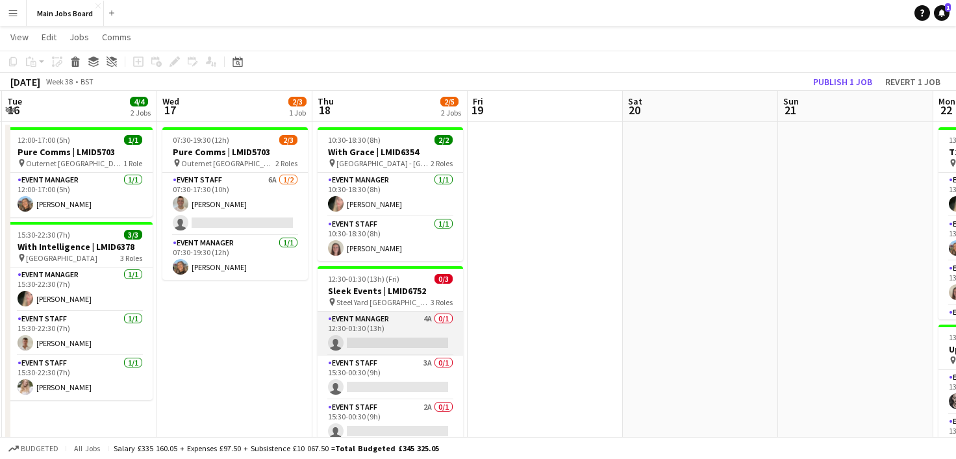
click at [404, 330] on app-card-role "Event Manager 4A 0/1 12:30-01:30 (13h) single-neutral-actions" at bounding box center [391, 334] width 146 height 44
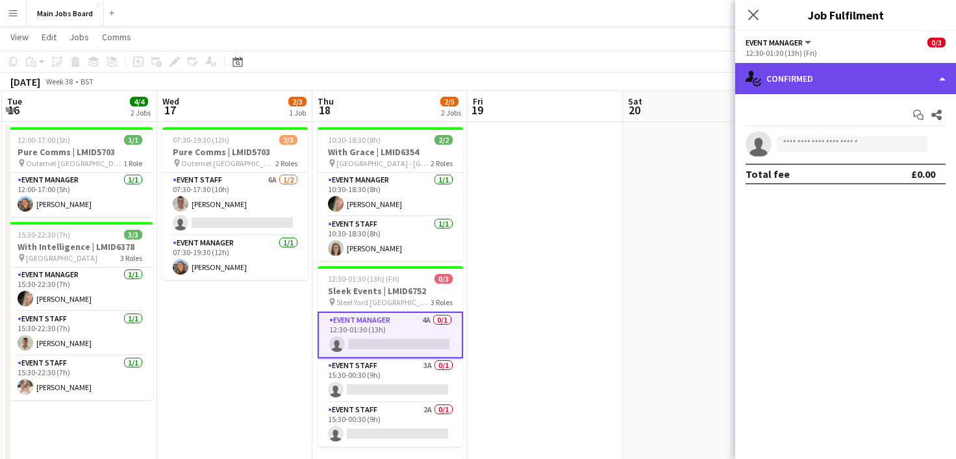
click at [867, 83] on div "single-neutral-actions-check-2 Confirmed" at bounding box center [845, 78] width 221 height 31
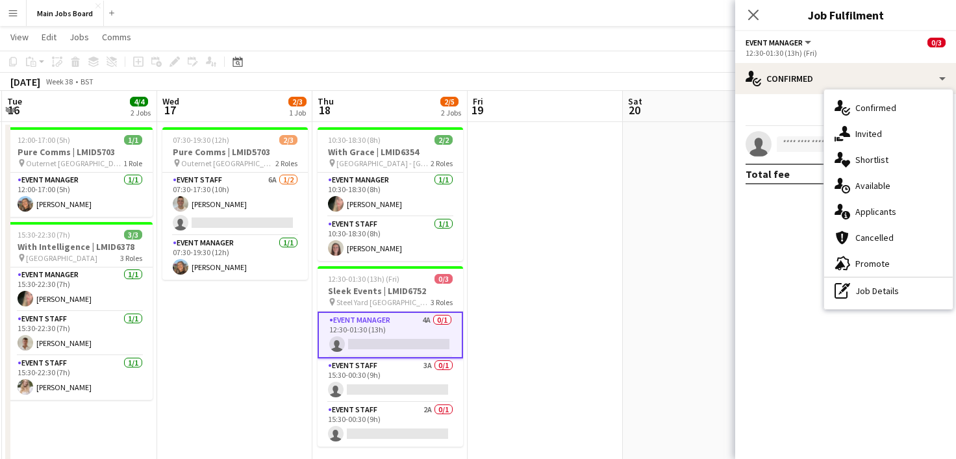
click at [885, 210] on div "single-neutral-actions-information Applicants" at bounding box center [888, 212] width 129 height 26
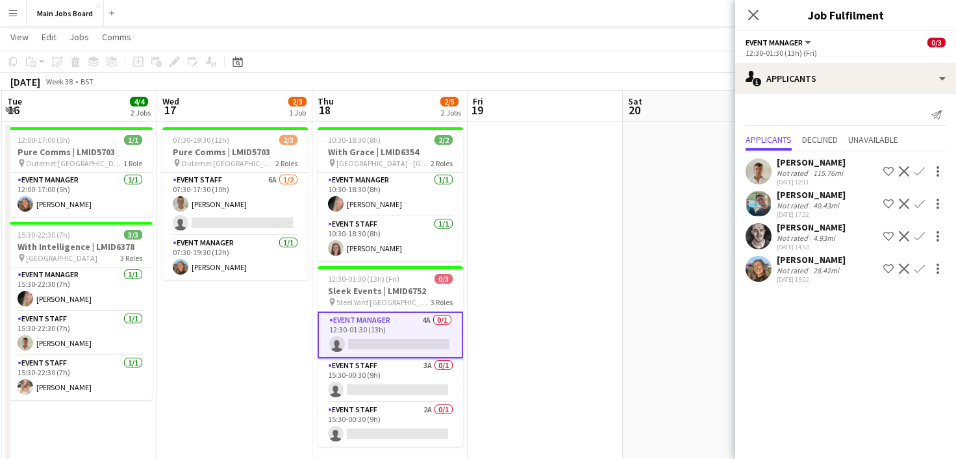
click at [923, 240] on app-icon "Confirm" at bounding box center [920, 236] width 10 height 10
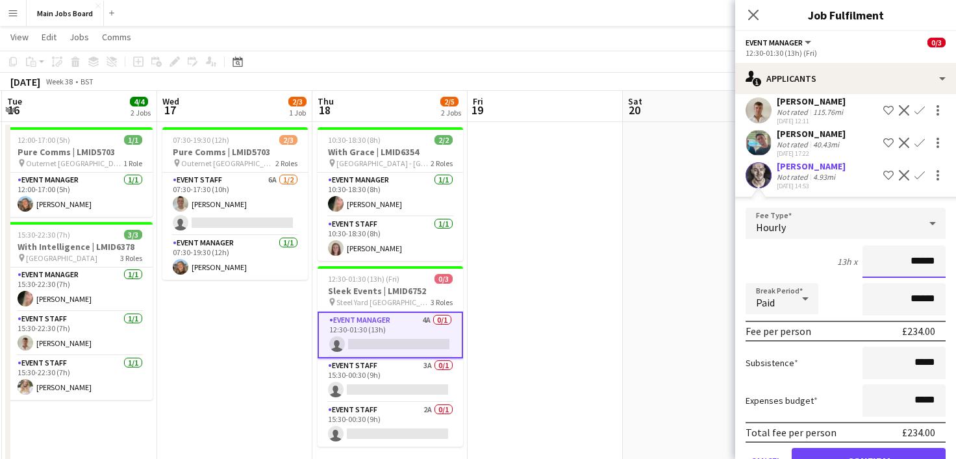
scroll to position [83, 0]
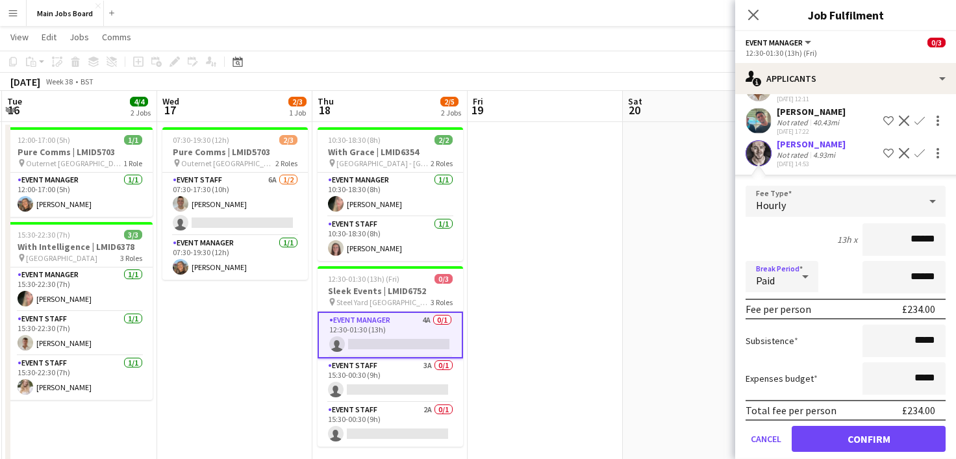
click at [804, 281] on icon at bounding box center [806, 277] width 16 height 26
click at [774, 354] on mat-option "Unpaid" at bounding box center [782, 347] width 73 height 32
click at [910, 277] on input "******" at bounding box center [904, 277] width 83 height 32
type input "*******"
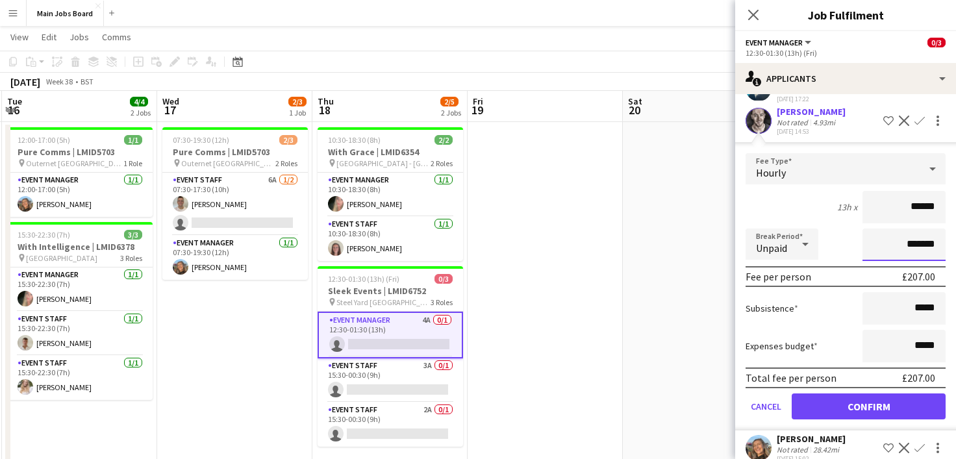
scroll to position [135, 0]
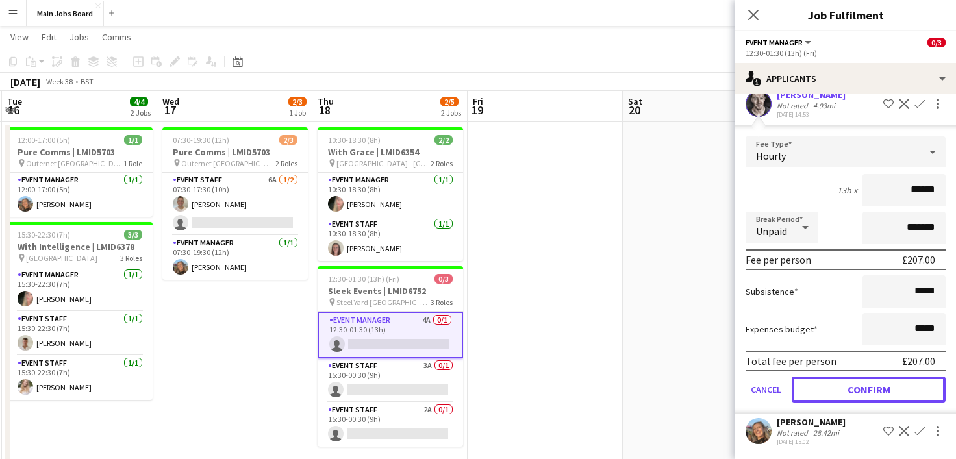
click at [873, 390] on button "Confirm" at bounding box center [869, 390] width 154 height 26
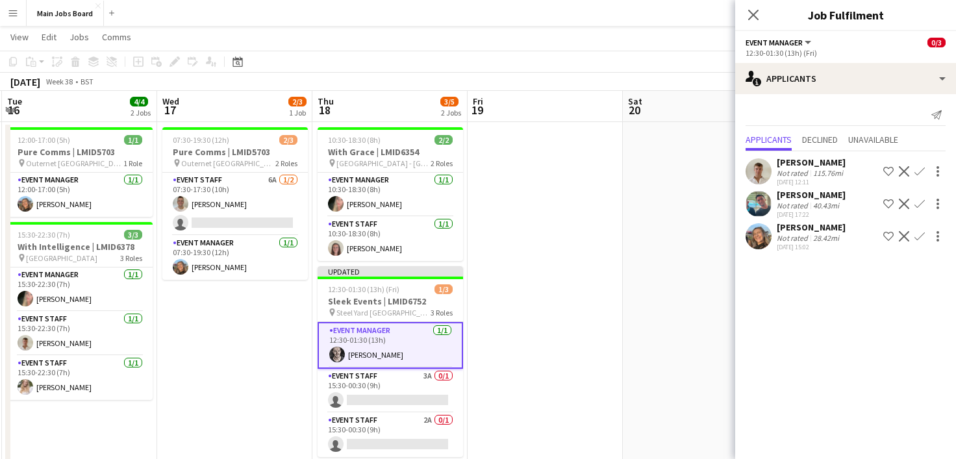
scroll to position [0, 468]
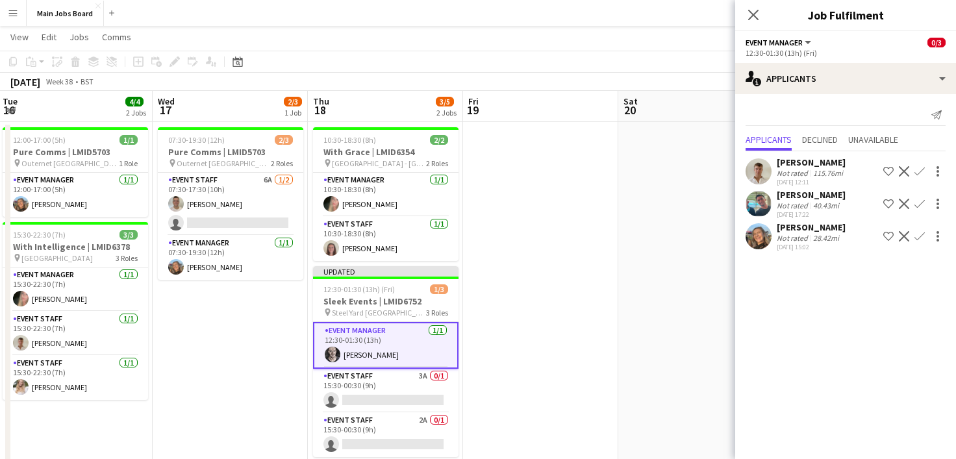
drag, startPoint x: 596, startPoint y: 109, endPoint x: 385, endPoint y: 110, distance: 211.2
click at [385, 110] on div "chevron-right New group Sat 13 1/1 1 Job Sun 14 1/1 1 Job Mon 15 2/2 1 Job Tue …" at bounding box center [478, 290] width 956 height 645
drag, startPoint x: 500, startPoint y: 109, endPoint x: 630, endPoint y: 73, distance: 134.9
click at [379, 110] on div "chevron-right New group" at bounding box center [478, 111] width 956 height 21
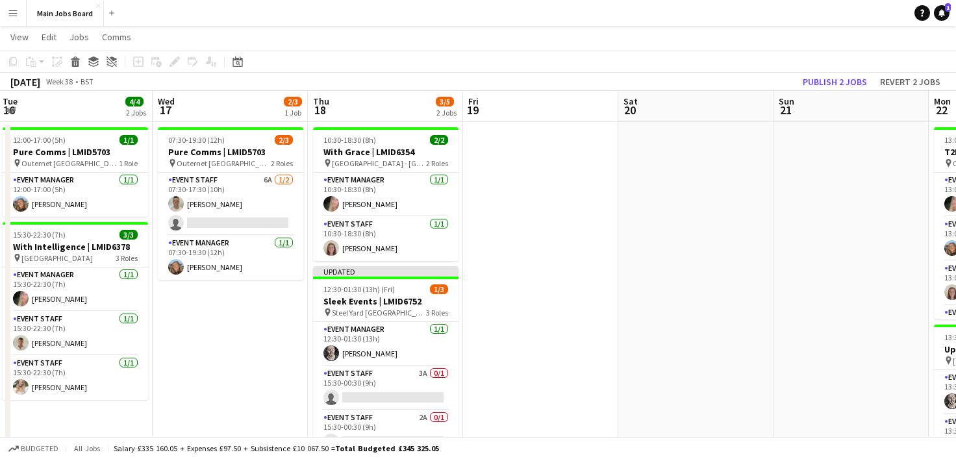
scroll to position [0, 483]
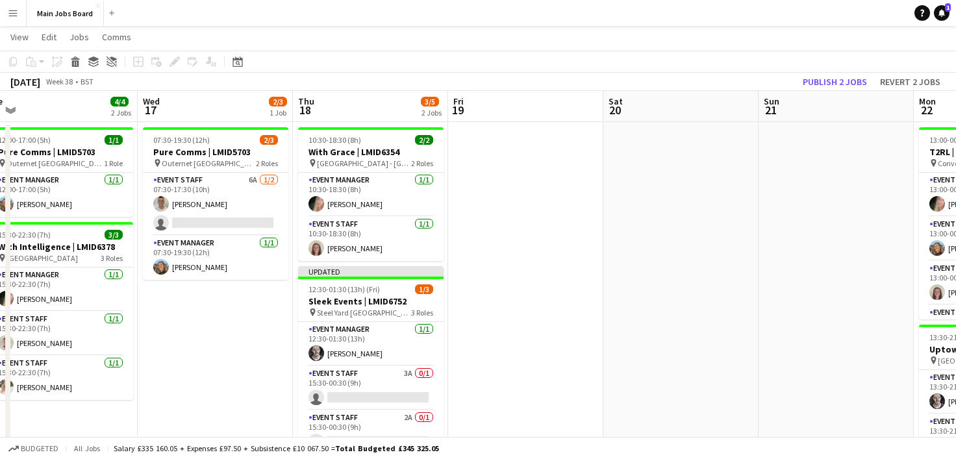
drag, startPoint x: 704, startPoint y: 116, endPoint x: 583, endPoint y: 111, distance: 120.9
click at [499, 120] on div "chevron-right New group Sat 13 1/1 1 Job Sun 14 1/1 1 Job Mon 15 2/2 1 Job Tue …" at bounding box center [478, 290] width 956 height 645
drag, startPoint x: 526, startPoint y: 120, endPoint x: 610, endPoint y: 117, distance: 83.9
click at [677, 124] on div "chevron-right New group Sat 13 1/1 1 Job Sun 14 1/1 1 Job Mon 15 2/2 1 Job Tue …" at bounding box center [478, 290] width 956 height 645
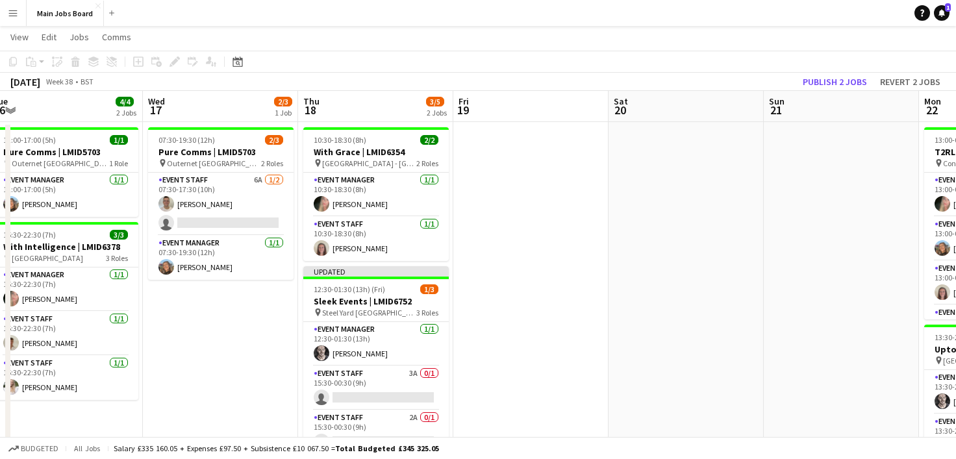
drag, startPoint x: 331, startPoint y: 113, endPoint x: 427, endPoint y: 123, distance: 96.1
click at [435, 114] on div "chevron-right New group Sat 13 1/1 1 Job Sun 14 1/1 1 Job Mon 15 2/2 1 Job Tue …" at bounding box center [478, 290] width 956 height 645
click at [394, 374] on app-card-role "Event Staff 3A 0/1 15:30-00:30 (9h) single-neutral-actions" at bounding box center [376, 388] width 146 height 44
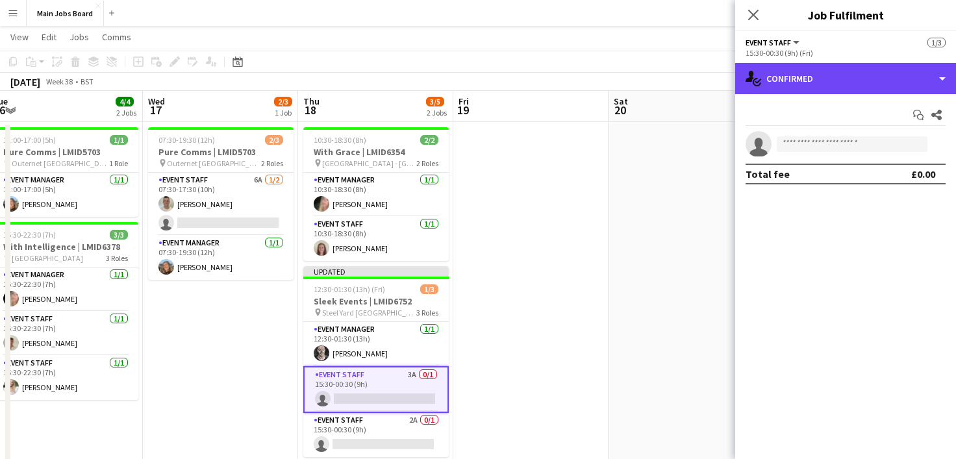
drag, startPoint x: 875, startPoint y: 84, endPoint x: 869, endPoint y: 102, distance: 18.7
click at [875, 84] on div "single-neutral-actions-check-2 Confirmed" at bounding box center [845, 78] width 221 height 31
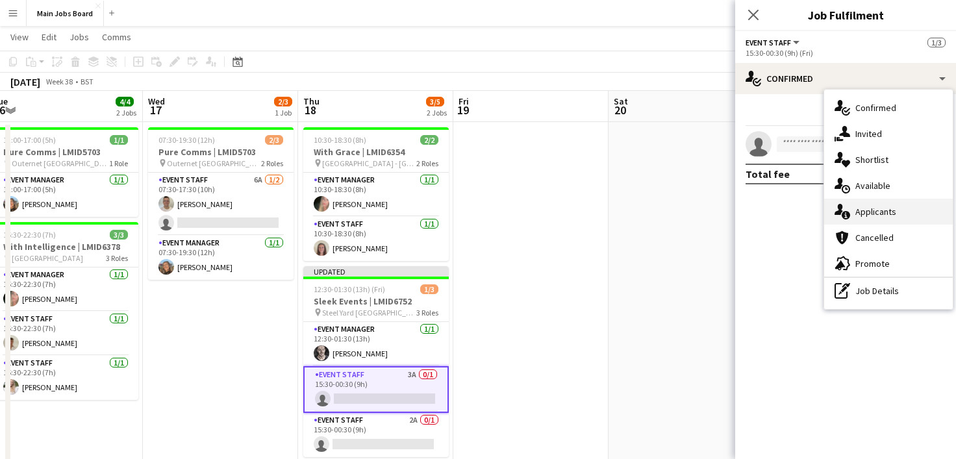
click at [881, 211] on div "single-neutral-actions-information Applicants" at bounding box center [888, 212] width 129 height 26
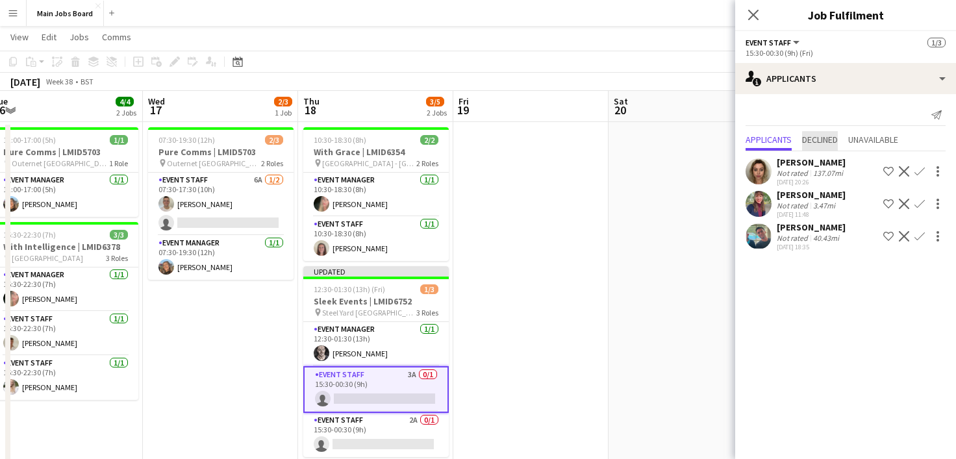
click at [824, 144] on span "Declined" at bounding box center [820, 139] width 36 height 9
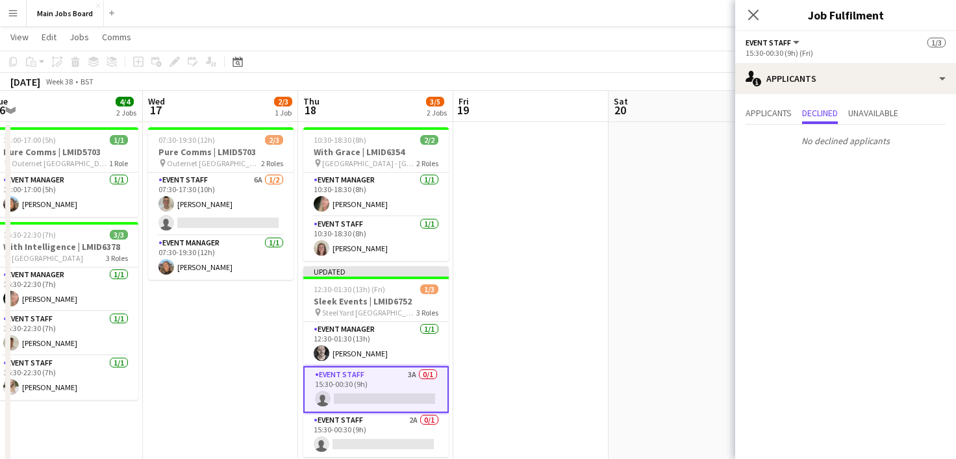
click at [770, 124] on div "Applicants Declined Unavailable" at bounding box center [846, 115] width 200 height 20
click at [774, 118] on span "Applicants" at bounding box center [769, 113] width 46 height 9
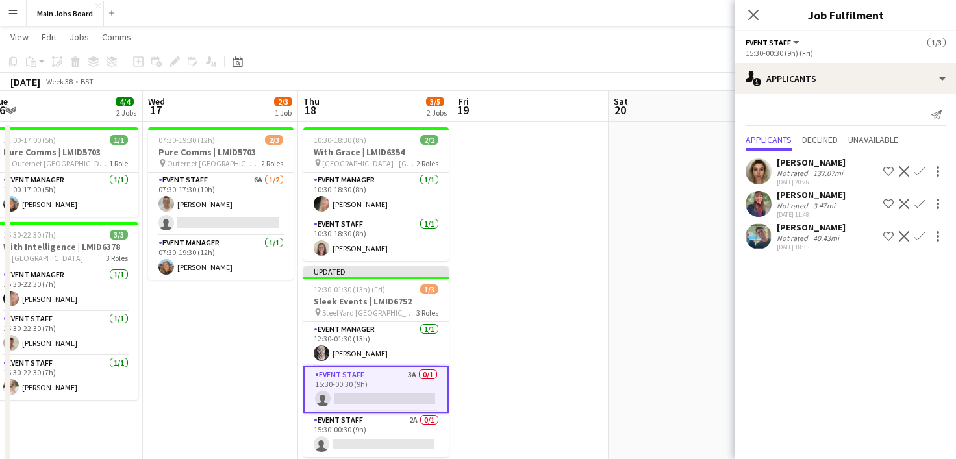
scroll to position [0, 472]
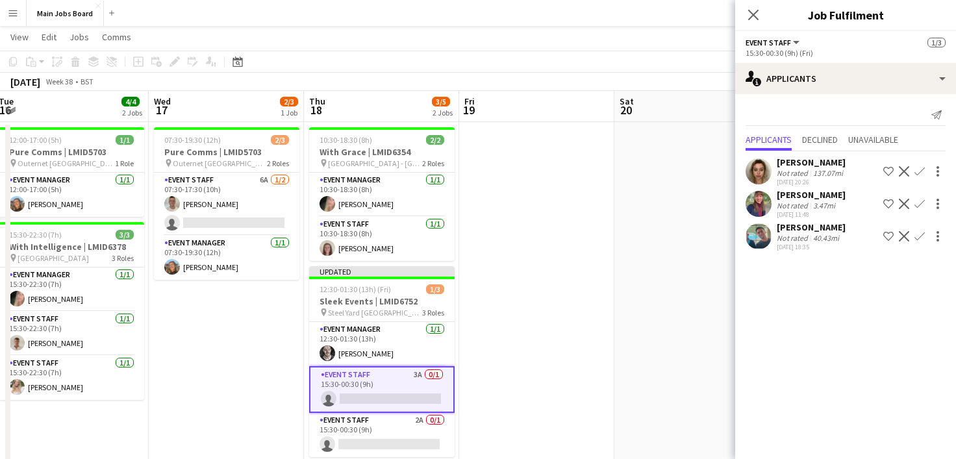
drag, startPoint x: 279, startPoint y: 105, endPoint x: 353, endPoint y: 103, distance: 74.1
click at [351, 104] on div "chevron-right New group Sat 13 1/1 1 Job Sun 14 1/1 1 Job Mon 15 2/2 1 Job Tue …" at bounding box center [478, 290] width 956 height 645
